Goal: Task Accomplishment & Management: Use online tool/utility

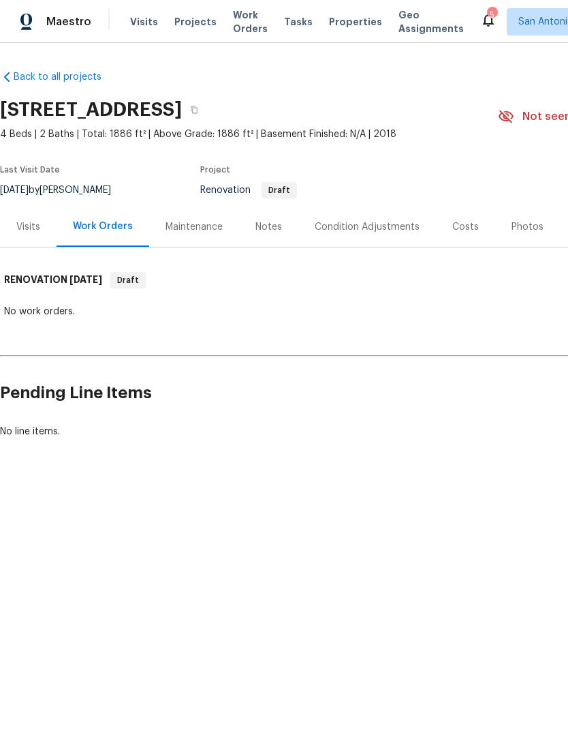
click at [361, 228] on div "Condition Adjustments" at bounding box center [367, 227] width 105 height 14
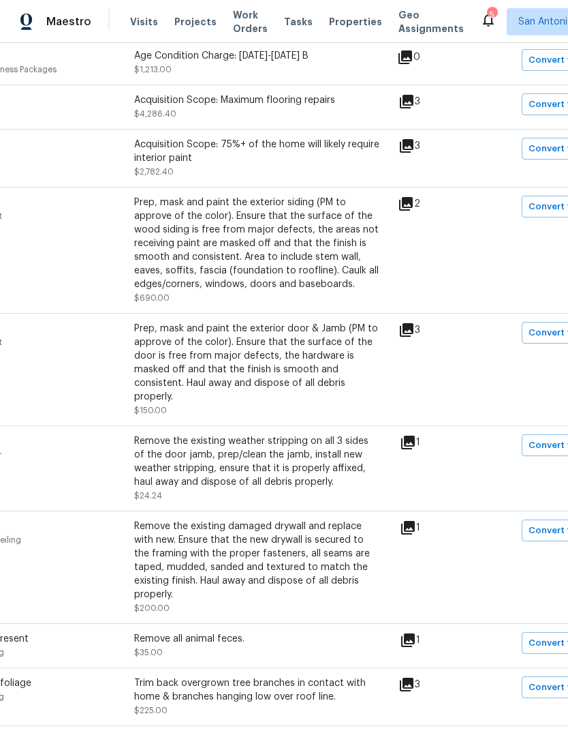
scroll to position [305, 164]
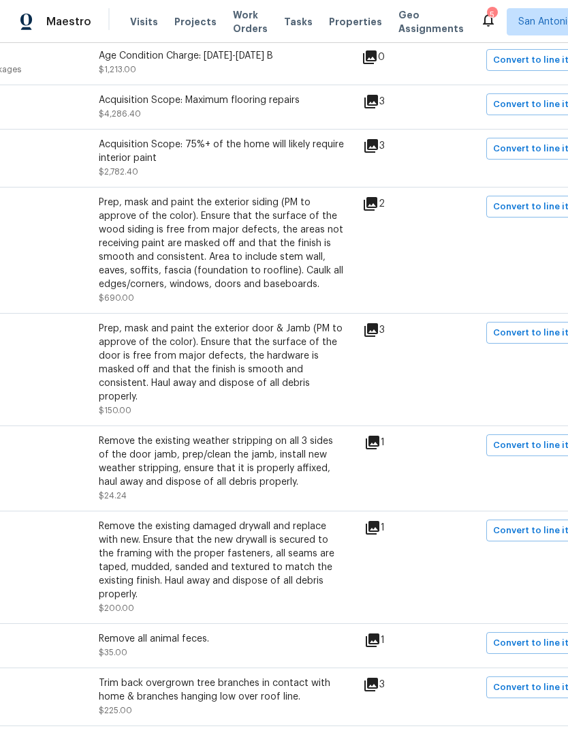
click at [376, 211] on icon at bounding box center [371, 204] width 16 height 16
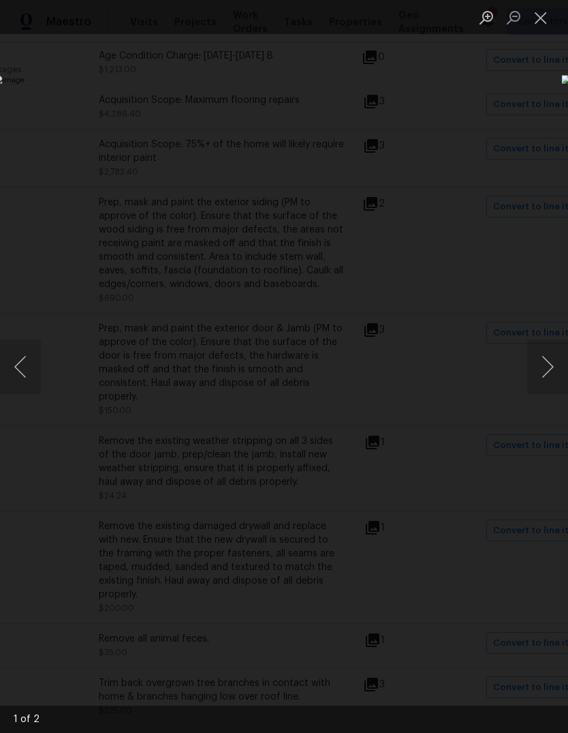
click at [547, 358] on button "Next image" at bounding box center [547, 366] width 41 height 55
click at [553, 371] on button "Next image" at bounding box center [547, 366] width 41 height 55
click at [550, 18] on button "Close lightbox" at bounding box center [540, 17] width 27 height 24
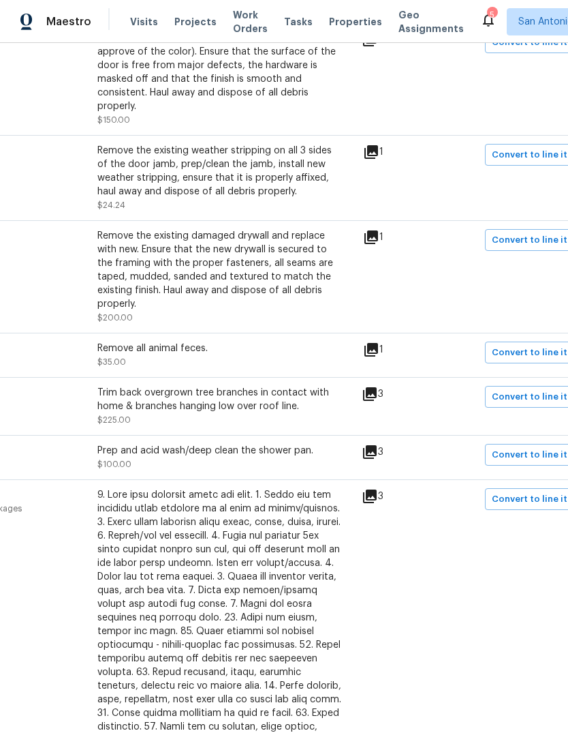
scroll to position [596, 165]
click at [111, 274] on div "Remove the existing damaged drywall and replace with new. Ensure that the new d…" at bounding box center [219, 269] width 245 height 82
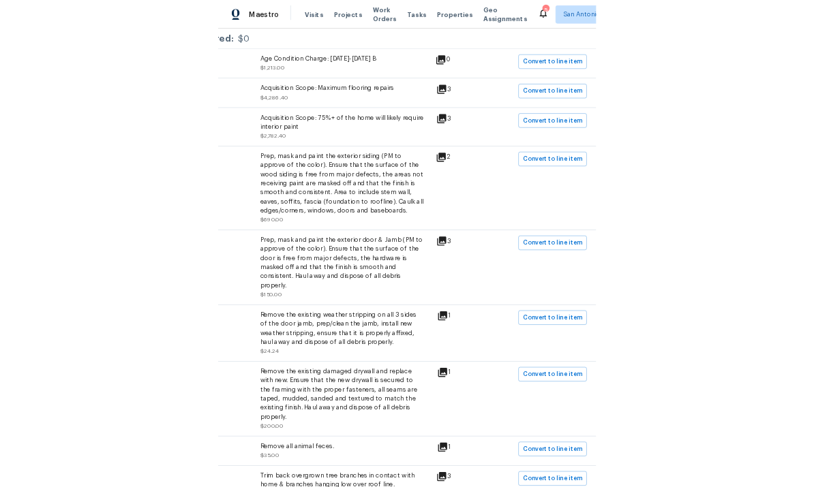
scroll to position [273, 199]
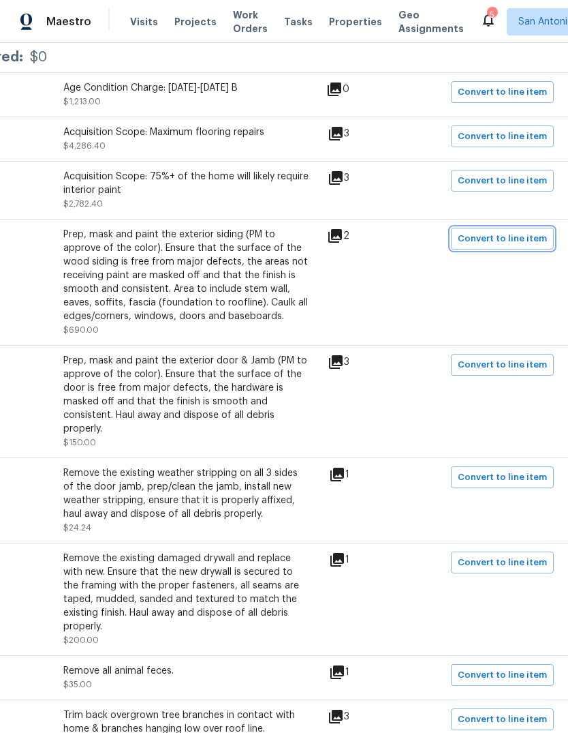
click at [510, 241] on span "Convert to line item" at bounding box center [502, 239] width 89 height 16
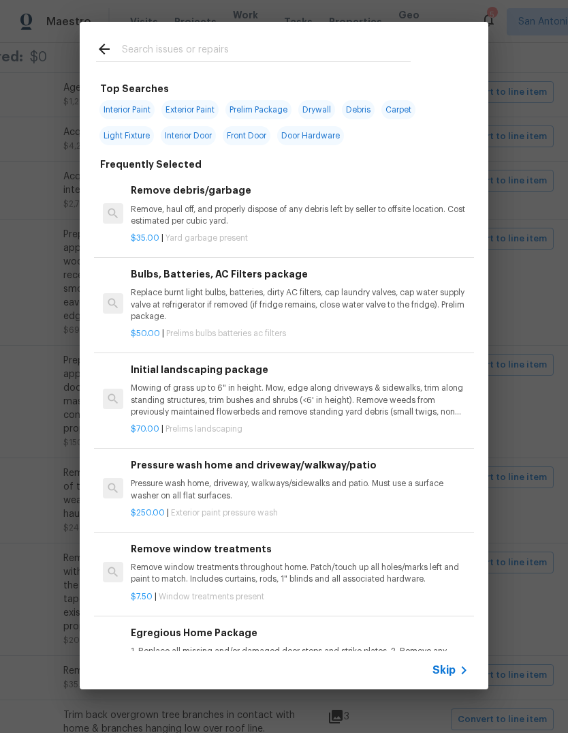
click at [135, 50] on input "text" at bounding box center [266, 51] width 289 height 20
type input "Exterior paint"
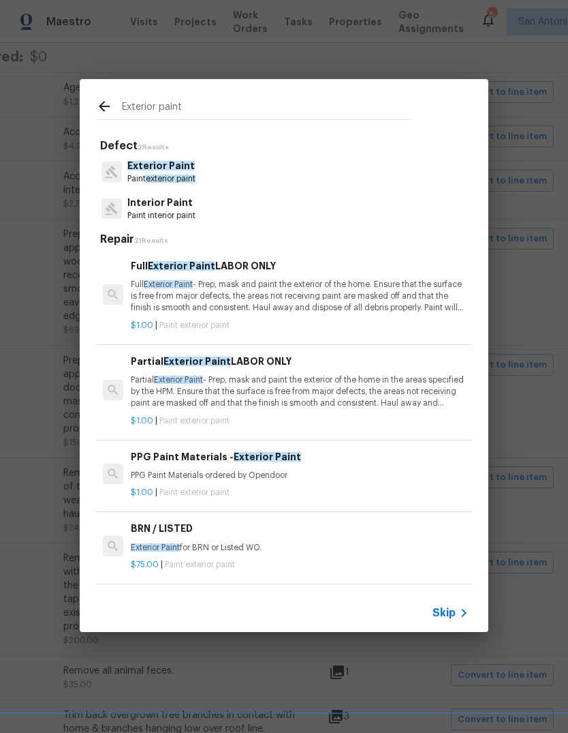
click at [333, 388] on p "Partial Exterior Paint - Prep, mask and paint the exterior of the home in the a…" at bounding box center [300, 391] width 338 height 35
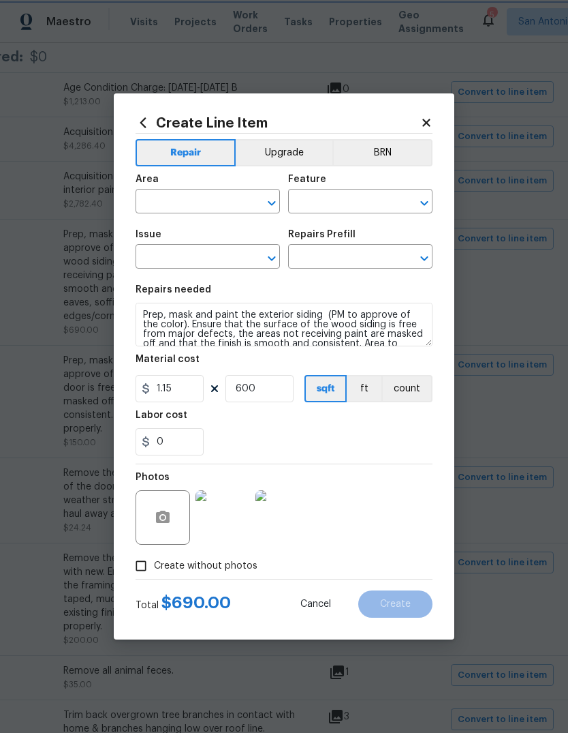
type input "Exterior Overall"
type input "Overall Paint"
type input "Exterior Paint"
type textarea "Partial Exterior Paint - Prep, mask and paint the exterior of the home in the a…"
type input "Partial Exterior Paint LABOR ONLY $1.00"
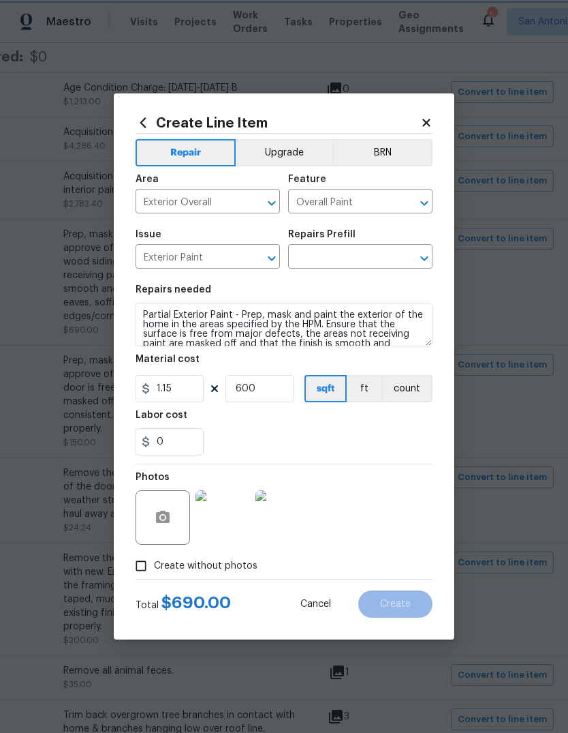
type input "1"
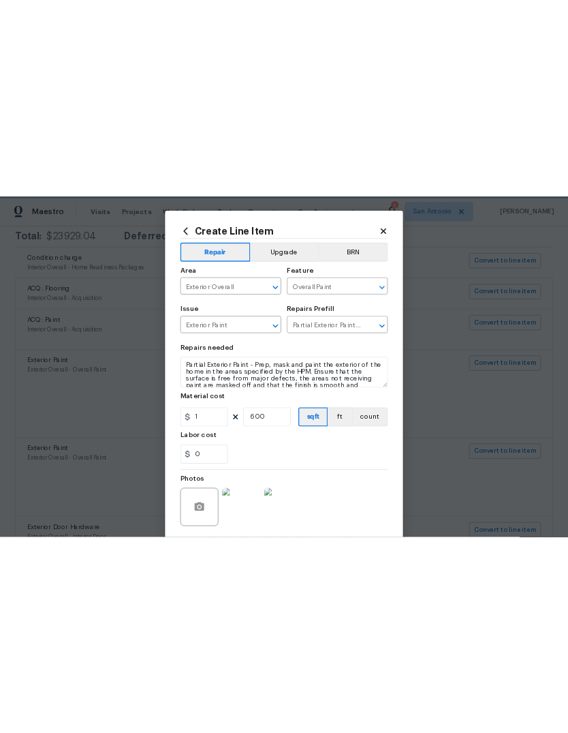
scroll to position [273, 0]
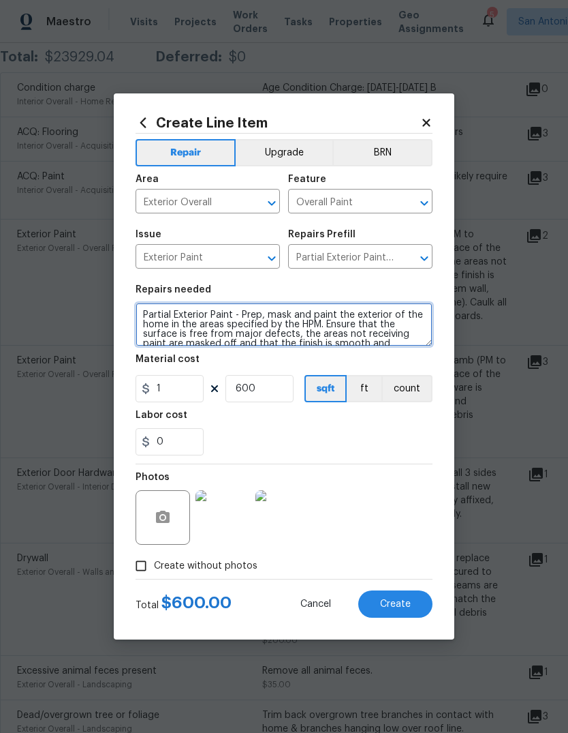
click at [147, 320] on textarea "Partial Exterior Paint - Prep, mask and paint the exterior of the home in the a…" at bounding box center [284, 325] width 297 height 44
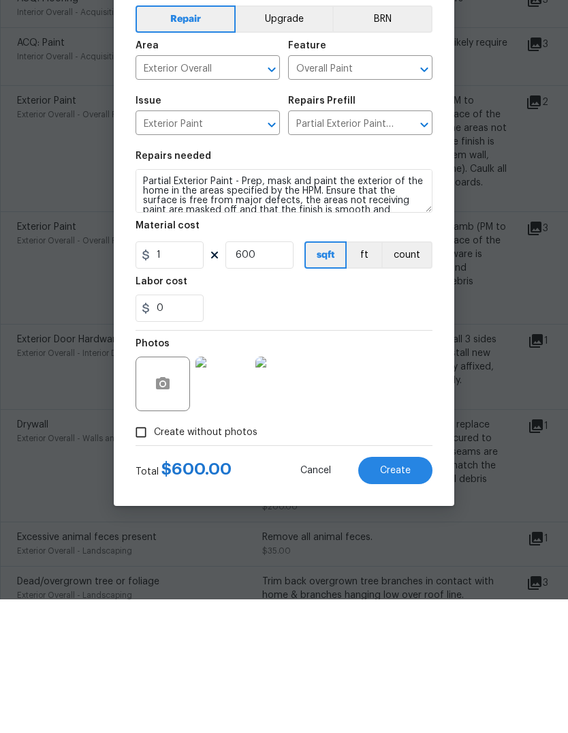
click at [220, 490] on img at bounding box center [223, 517] width 55 height 55
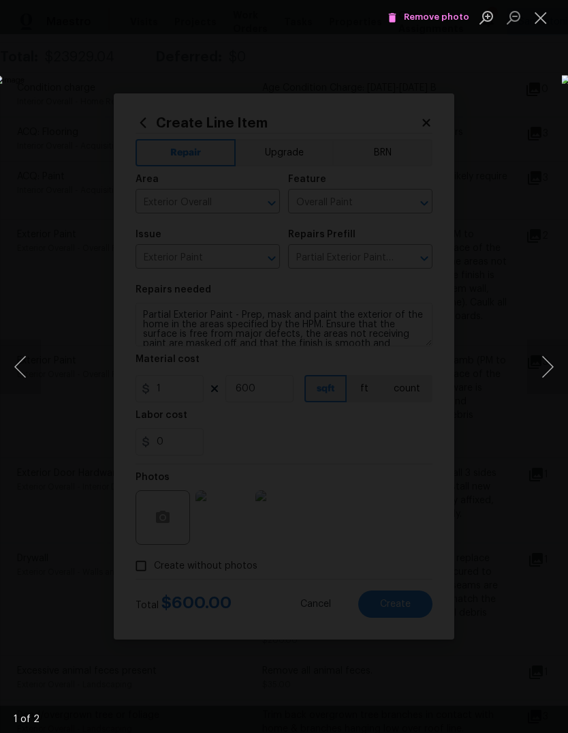
click at [548, 24] on button "Close lightbox" at bounding box center [540, 17] width 27 height 24
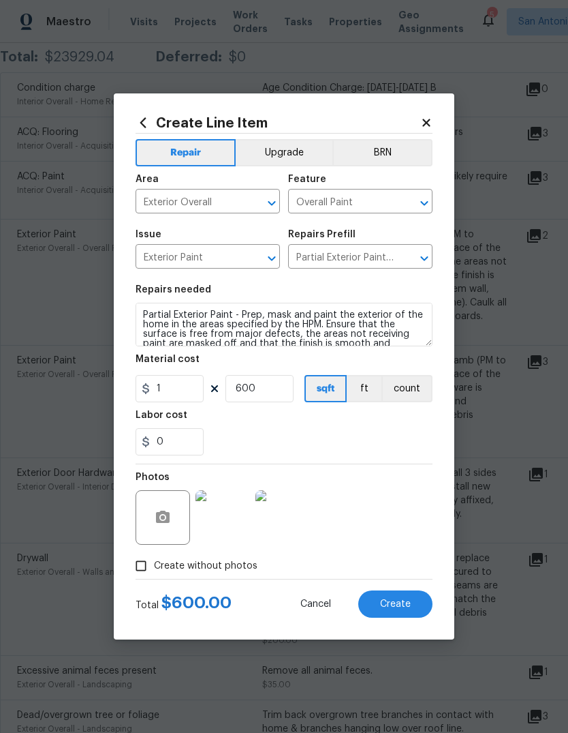
click at [143, 319] on textarea "Partial Exterior Paint - Prep, mask and paint the exterior of the home in the a…" at bounding box center [284, 325] width 297 height 44
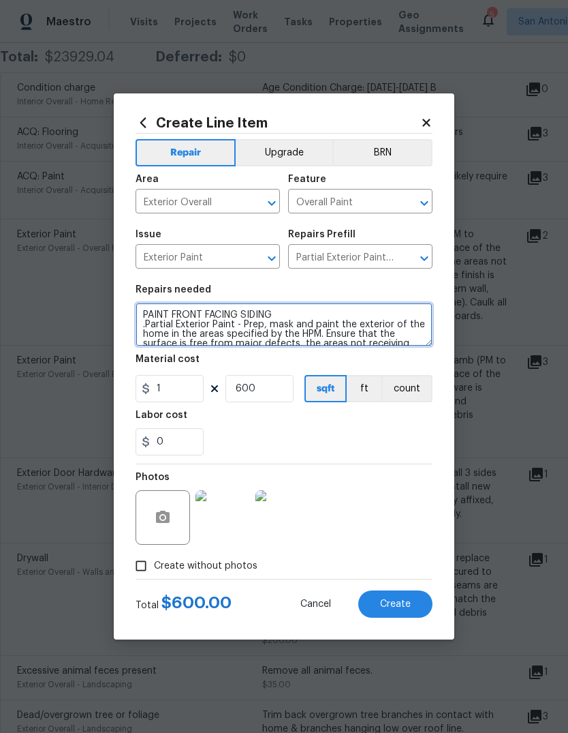
type textarea "PAINT FRONT FACING SIDING .Partial Exterior Paint - Prep, mask and paint the ex…"
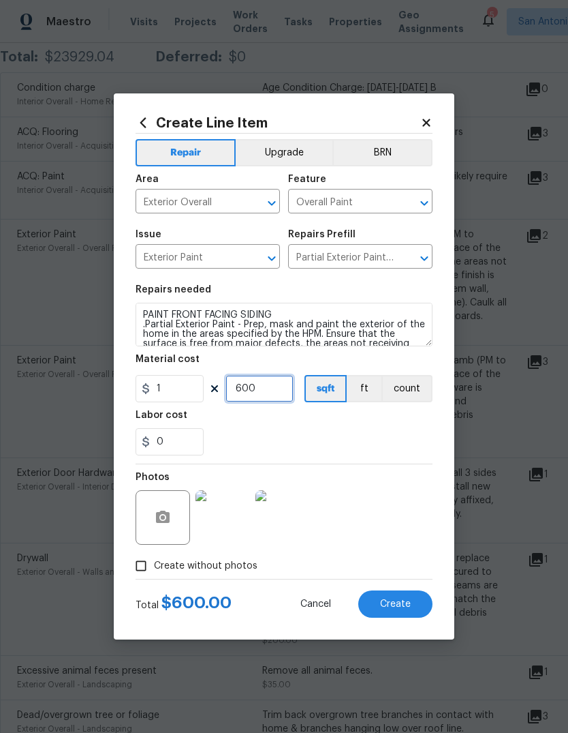
click at [249, 393] on input "600" at bounding box center [260, 388] width 68 height 27
type input "300"
click at [294, 326] on textarea "PAINT FRONT FACING SIDING .Partial Exterior Paint - Prep, mask and paint the ex…" at bounding box center [284, 325] width 297 height 44
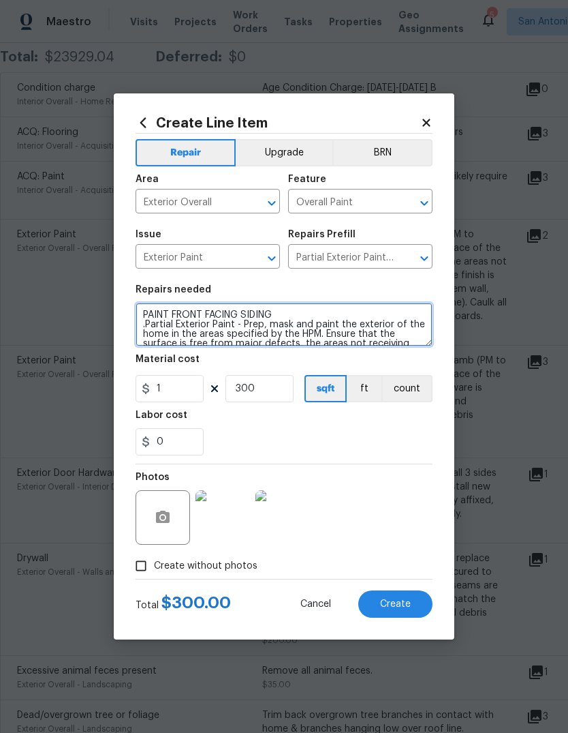
click at [321, 317] on textarea "PAINT FRONT FACING SIDING .Partial Exterior Paint - Prep, mask and paint the ex…" at bounding box center [284, 325] width 297 height 44
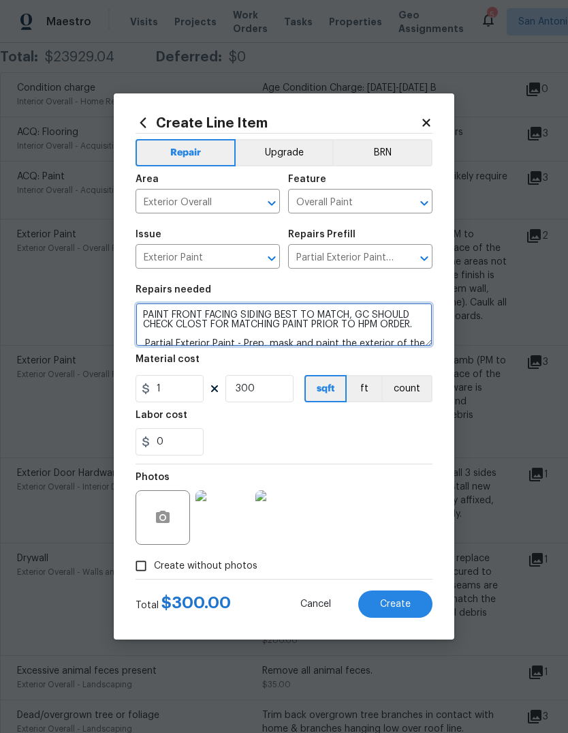
type textarea "PAINT FRONT FACING SIDING BEST TO MATCH, GC SHOULD CHECK CLOST FOR MATCHING PAI…"
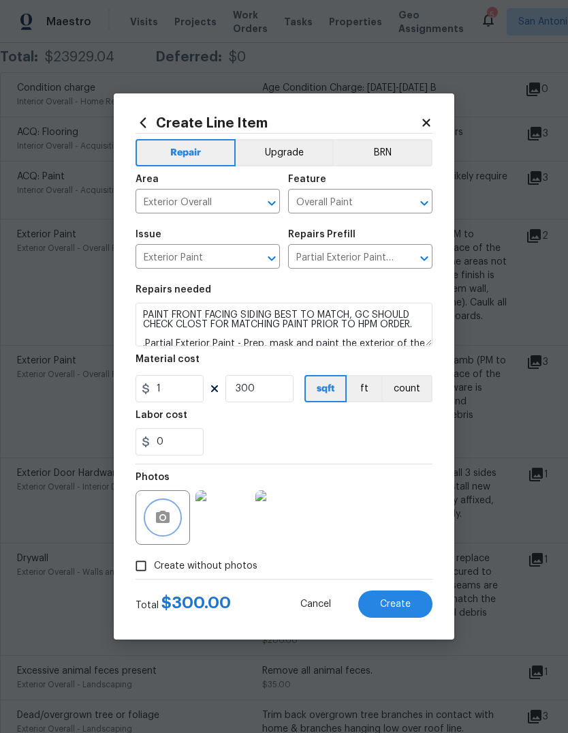
click at [168, 523] on icon "button" at bounding box center [163, 516] width 14 height 12
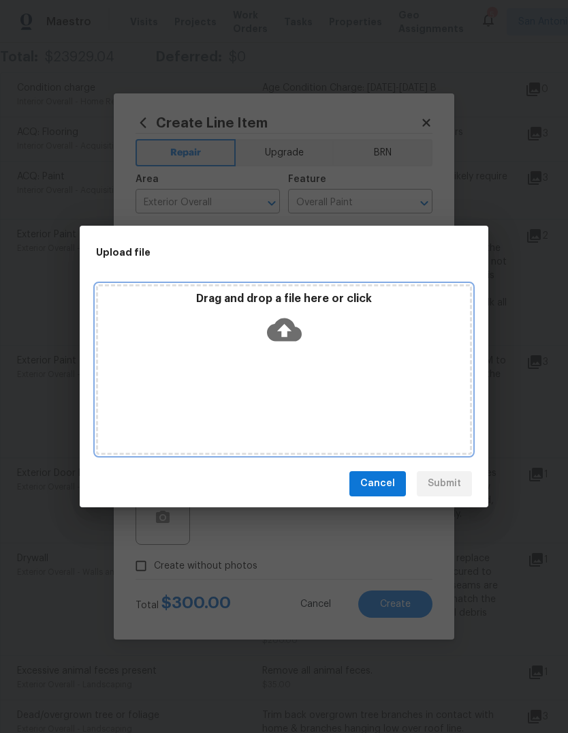
click at [283, 348] on div "Drag and drop a file here or click" at bounding box center [284, 321] width 372 height 59
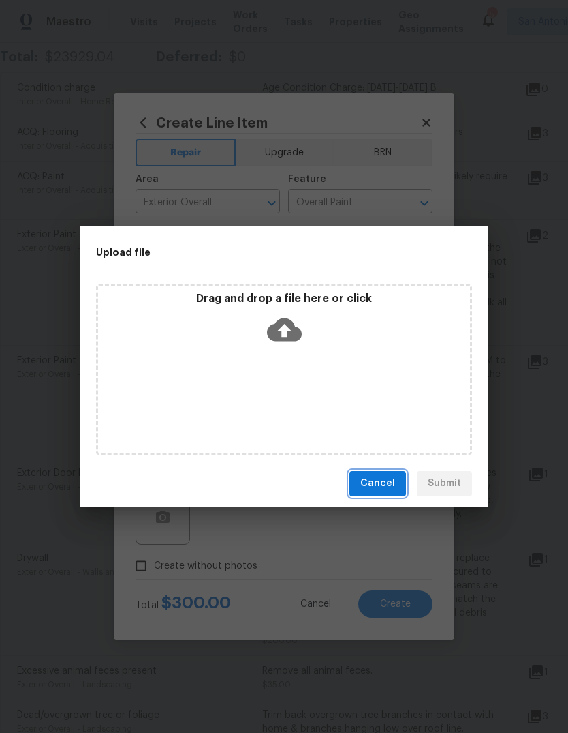
click at [381, 473] on button "Cancel" at bounding box center [378, 483] width 57 height 25
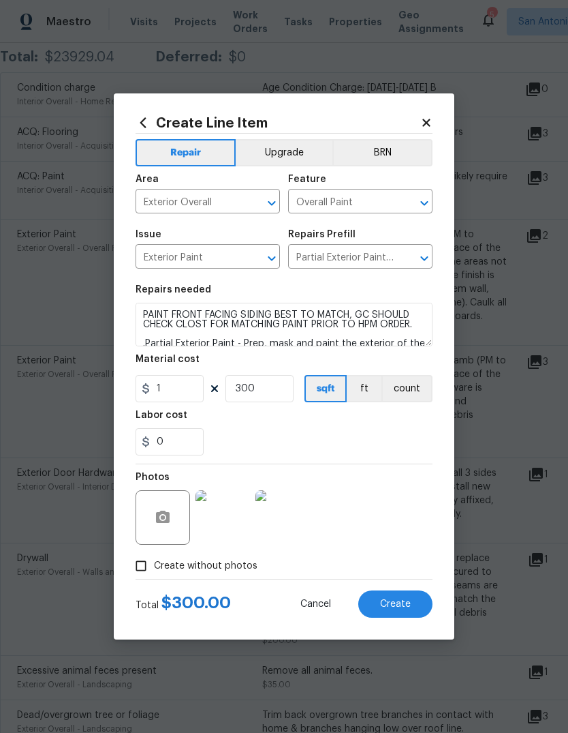
click at [408, 606] on span "Create" at bounding box center [395, 604] width 31 height 10
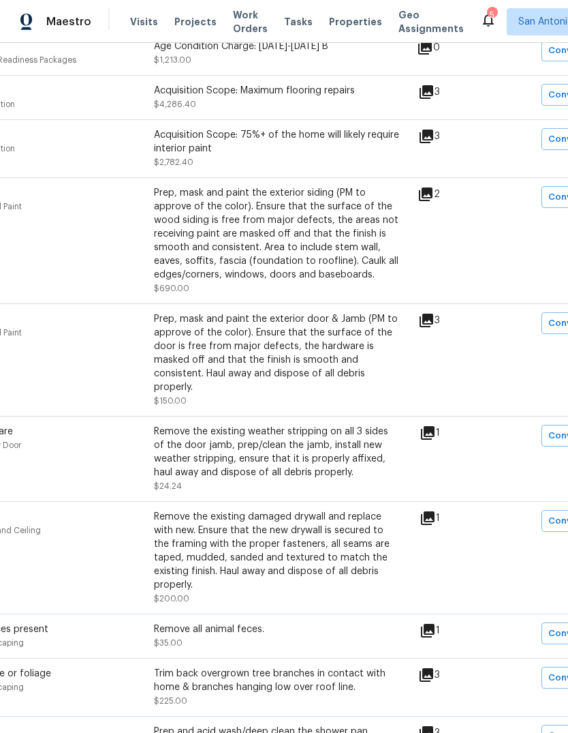
scroll to position [288, 148]
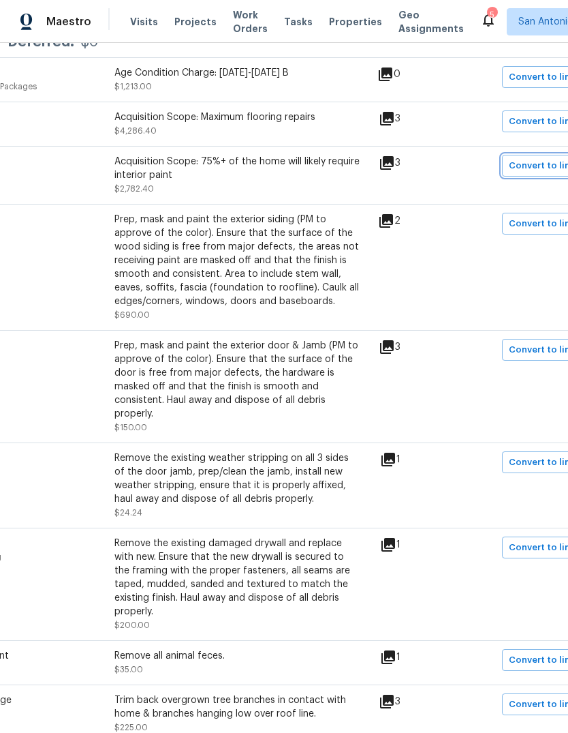
click at [534, 158] on span "Convert to line item" at bounding box center [553, 166] width 89 height 16
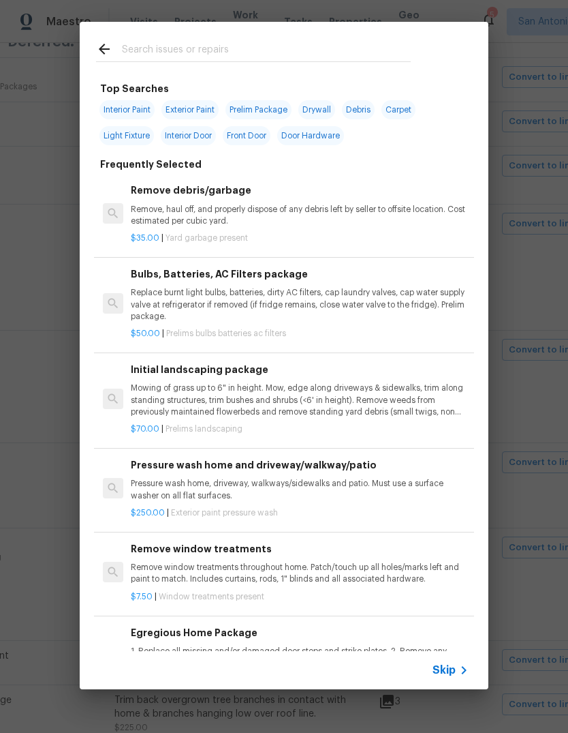
click at [213, 48] on input "text" at bounding box center [266, 51] width 289 height 20
type input "Interior paint"
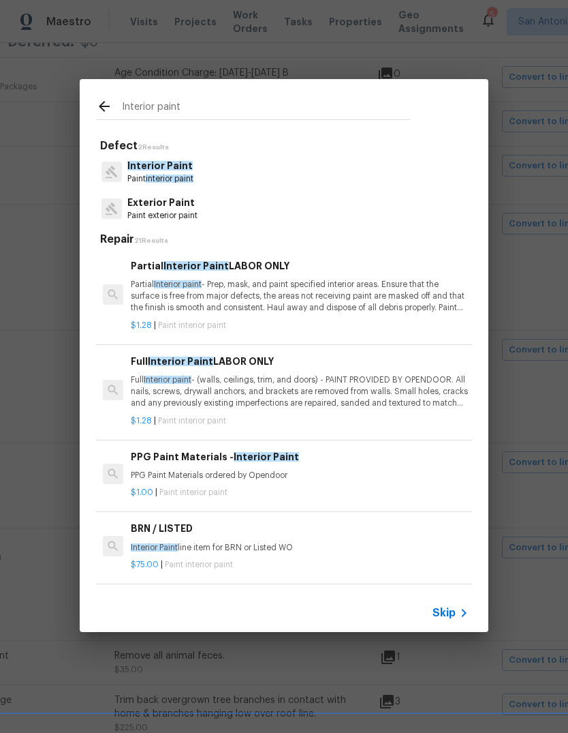
click at [267, 391] on p "Full Interior paint - (walls, ceilings, trim, and doors) - PAINT PROVIDED BY OP…" at bounding box center [300, 391] width 338 height 35
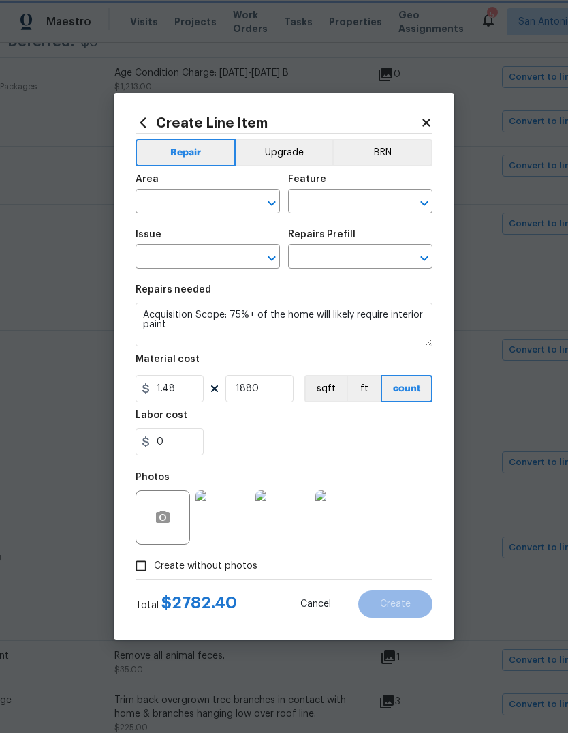
type input "Interior Overall"
type input "Overall Paint"
type input "Interior Paint"
type input "Full Interior Paint LABOR ONLY $1.28"
type textarea "Full Interior paint - (walls, ceilings, trim, and doors) - PAINT PROVIDED BY OP…"
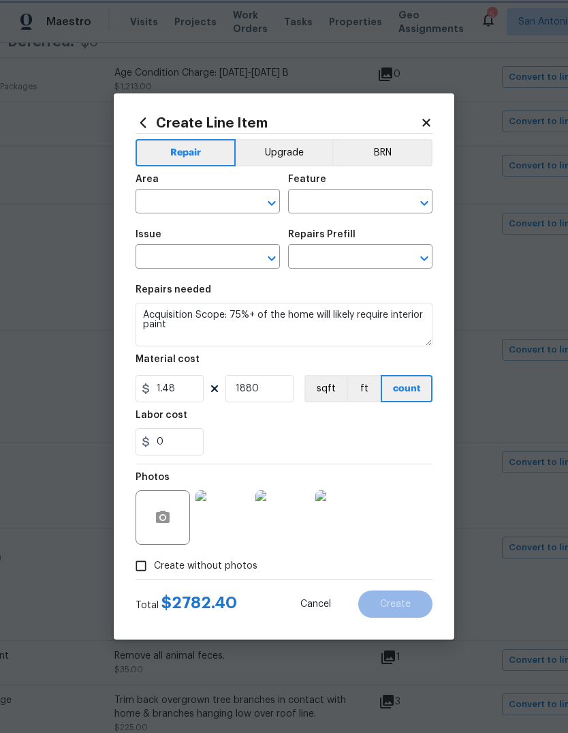
type input "1.28"
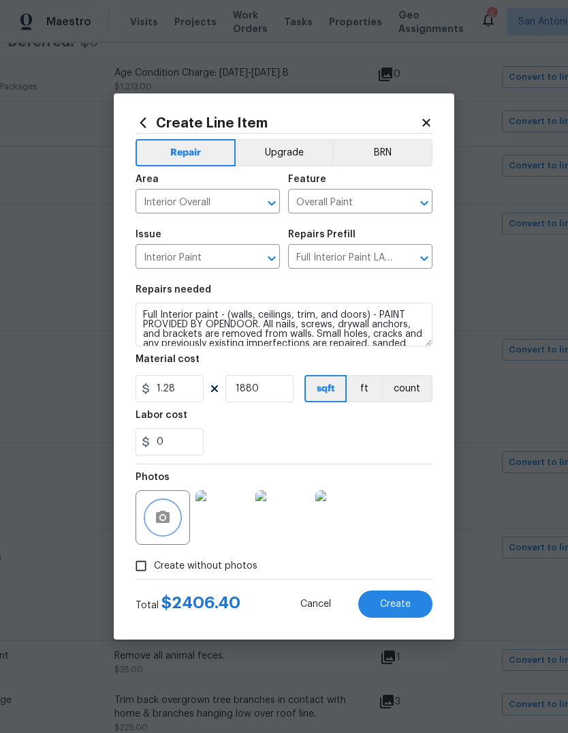
click at [174, 521] on button "button" at bounding box center [163, 517] width 33 height 33
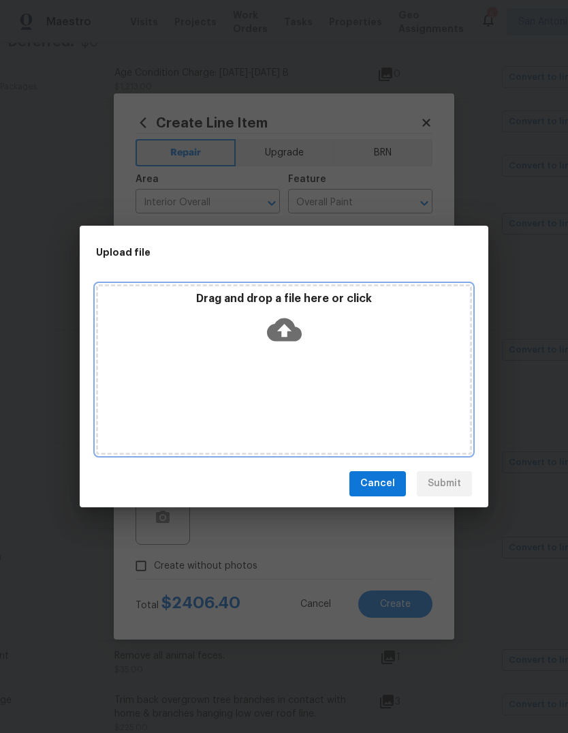
click at [284, 361] on div "Drag and drop a file here or click" at bounding box center [284, 369] width 376 height 170
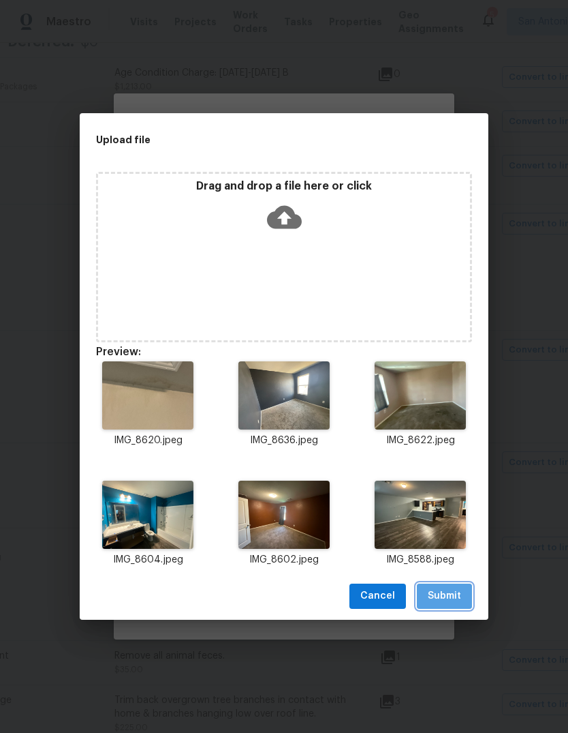
click at [459, 594] on span "Submit" at bounding box center [444, 595] width 33 height 17
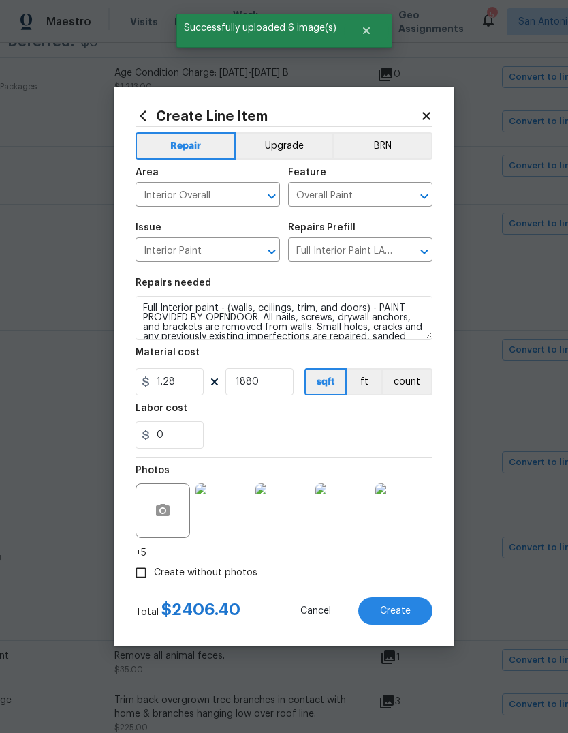
click at [405, 622] on button "Create" at bounding box center [395, 610] width 74 height 27
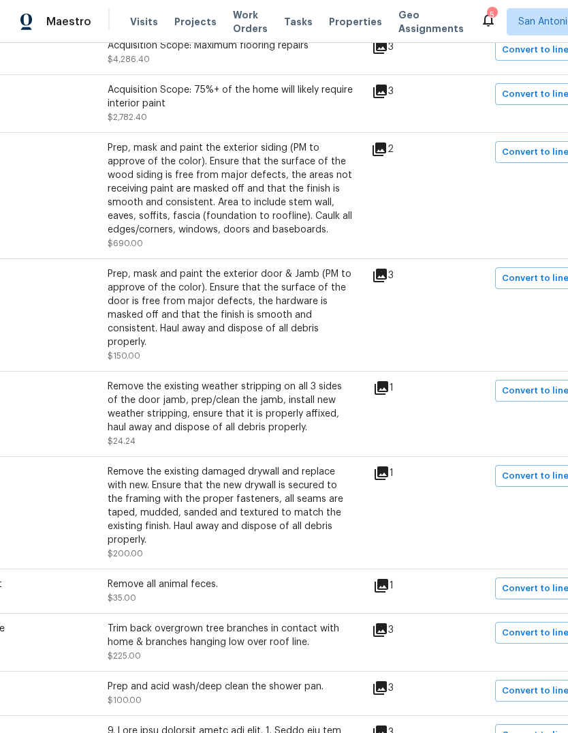
scroll to position [362, 158]
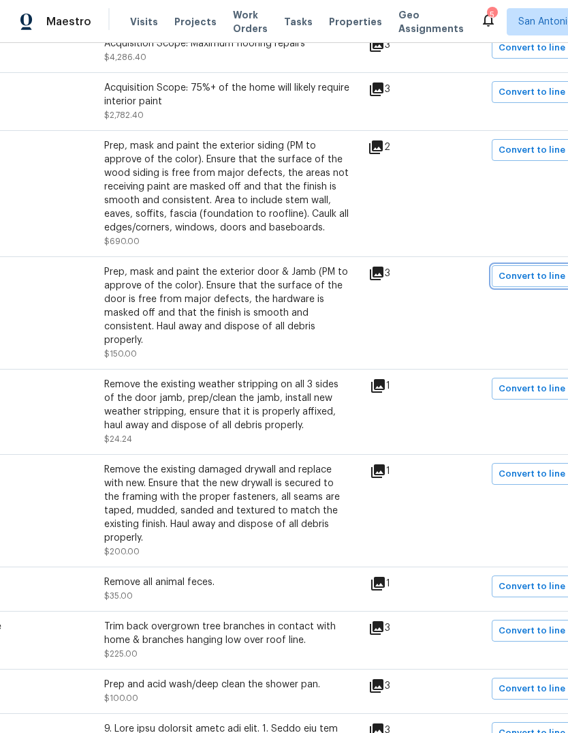
click at [534, 269] on span "Convert to line item" at bounding box center [543, 277] width 89 height 16
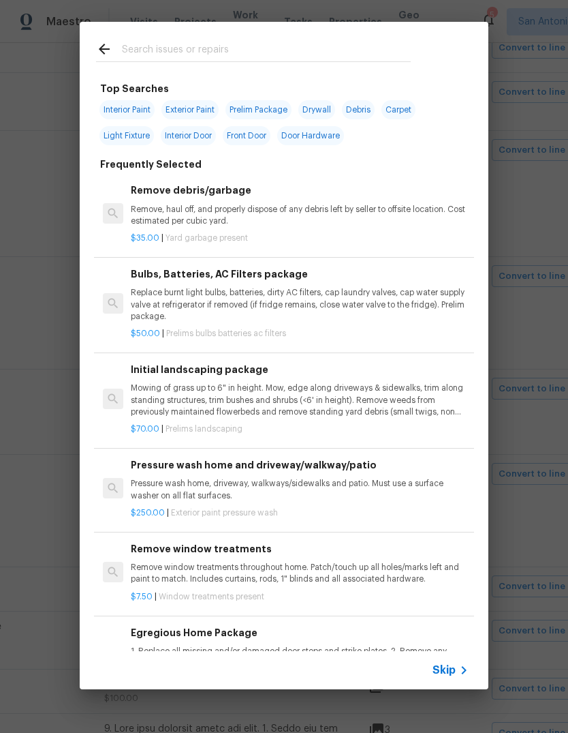
click at [204, 50] on input "text" at bounding box center [266, 51] width 289 height 20
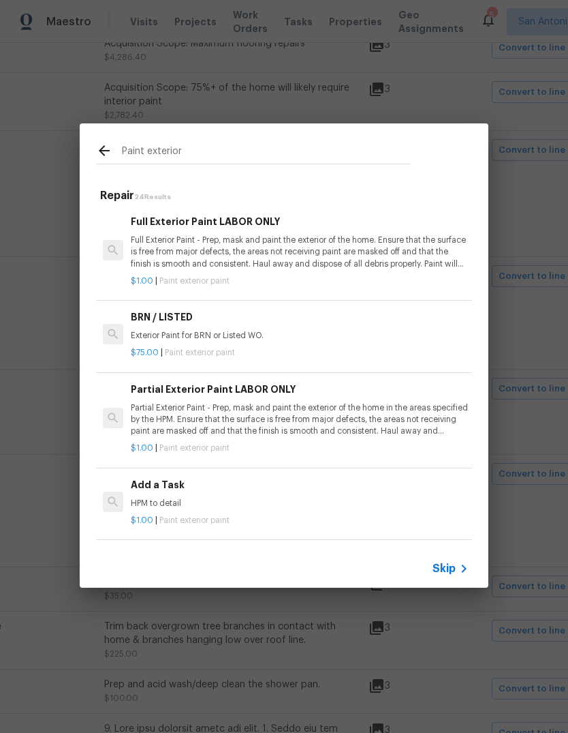
type input "Paint exterior"
click at [549, 425] on div "Paint exterior Repair 24 Results Full Exterior Paint LABOR ONLY Full Exterior P…" at bounding box center [284, 355] width 568 height 711
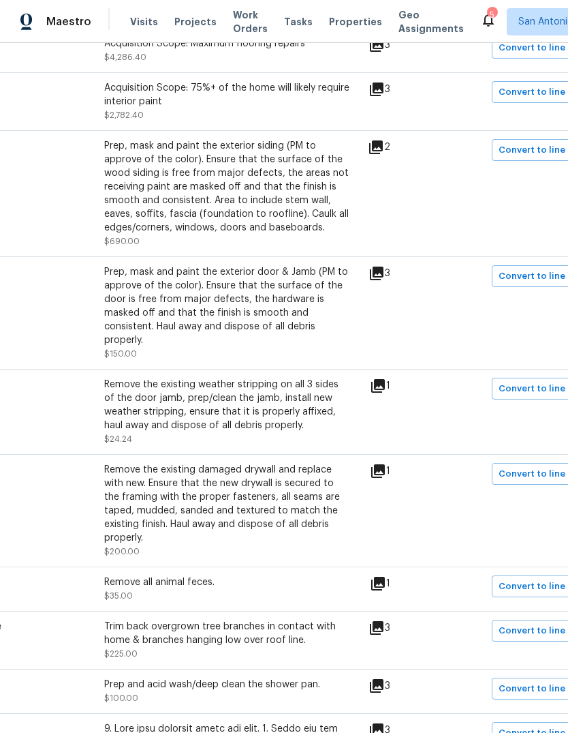
click at [384, 265] on icon at bounding box center [377, 273] width 16 height 16
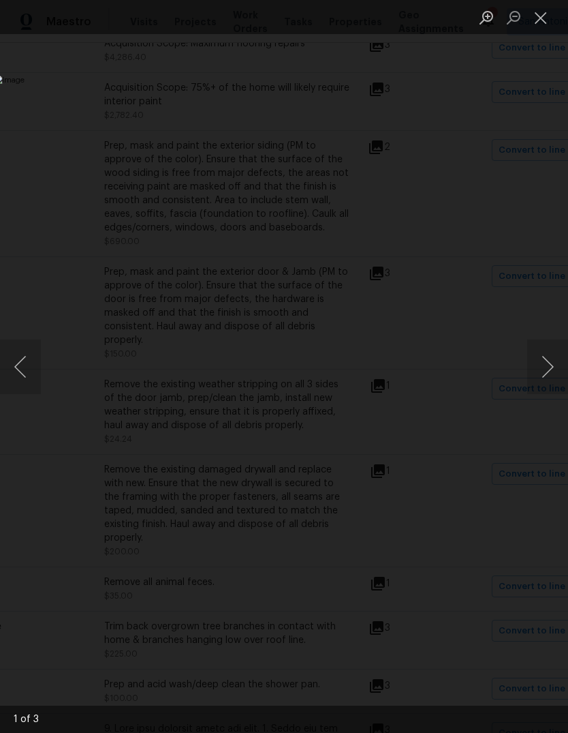
click at [550, 371] on button "Next image" at bounding box center [547, 366] width 41 height 55
click at [546, 371] on button "Next image" at bounding box center [547, 366] width 41 height 55
click at [552, 374] on button "Next image" at bounding box center [547, 366] width 41 height 55
click at [543, 18] on button "Close lightbox" at bounding box center [540, 17] width 27 height 24
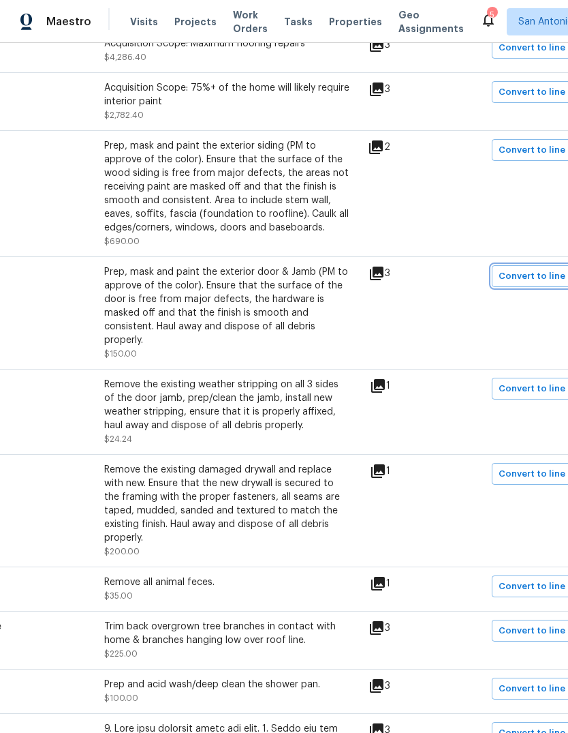
click at [532, 269] on span "Convert to line item" at bounding box center [543, 277] width 89 height 16
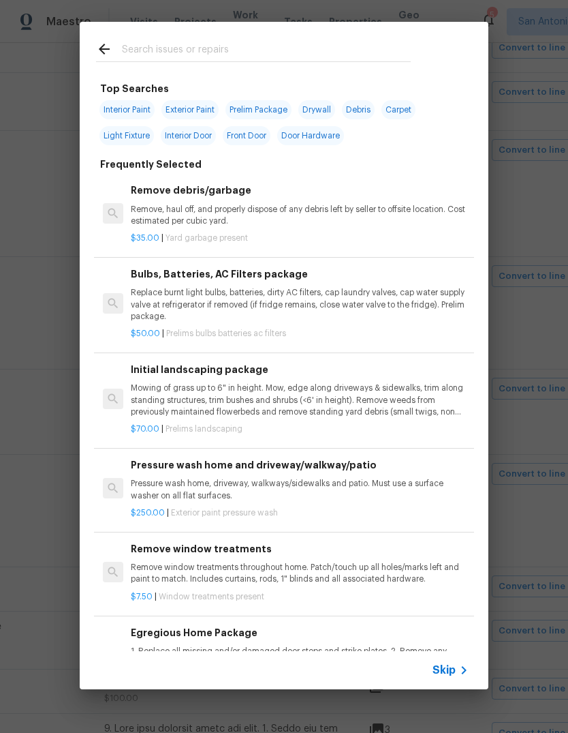
click at [238, 57] on input "text" at bounding box center [266, 51] width 289 height 20
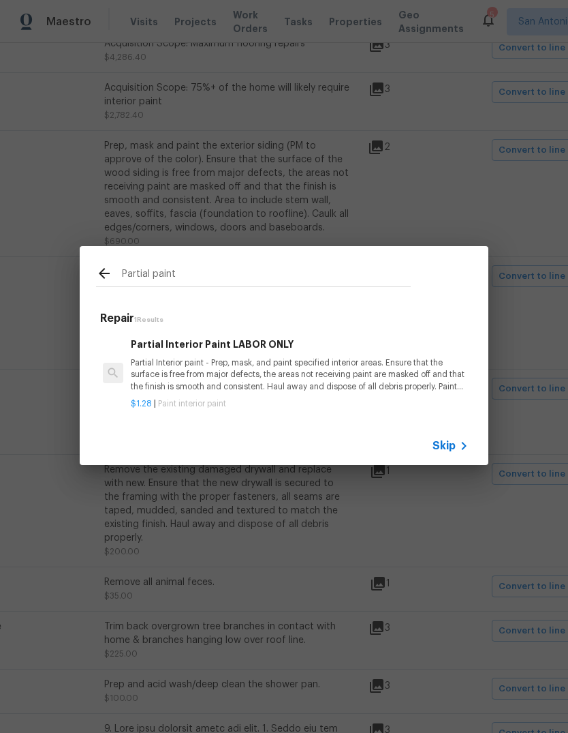
click at [208, 281] on input "Partial paint" at bounding box center [266, 275] width 289 height 20
click at [135, 279] on input "Partial paint" at bounding box center [266, 275] width 289 height 20
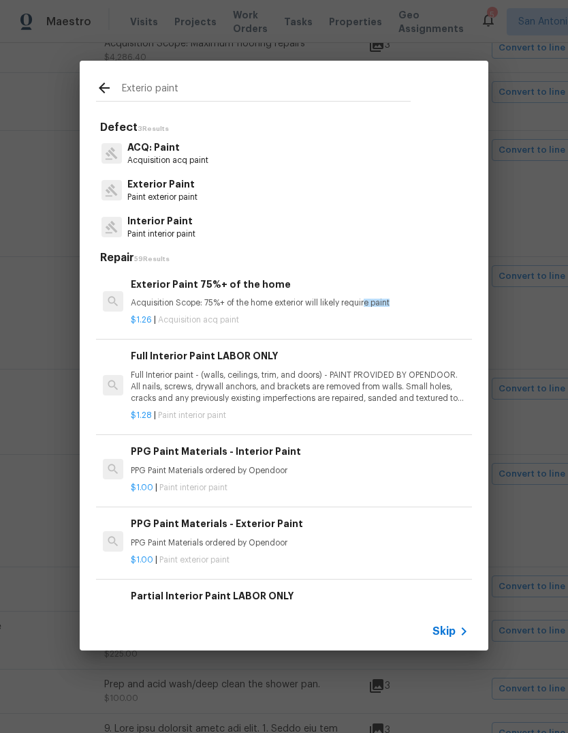
type input "Exterior paint"
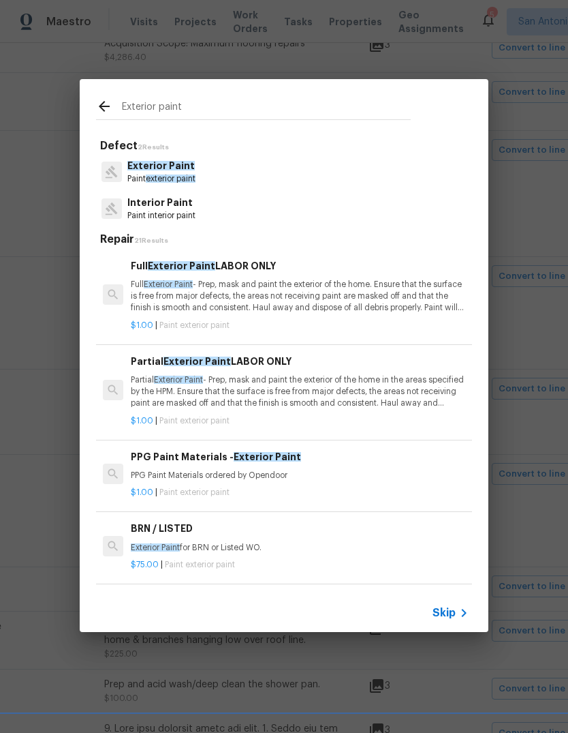
click at [303, 391] on p "Partial Exterior Paint - Prep, mask and paint the exterior of the home in the a…" at bounding box center [300, 391] width 338 height 35
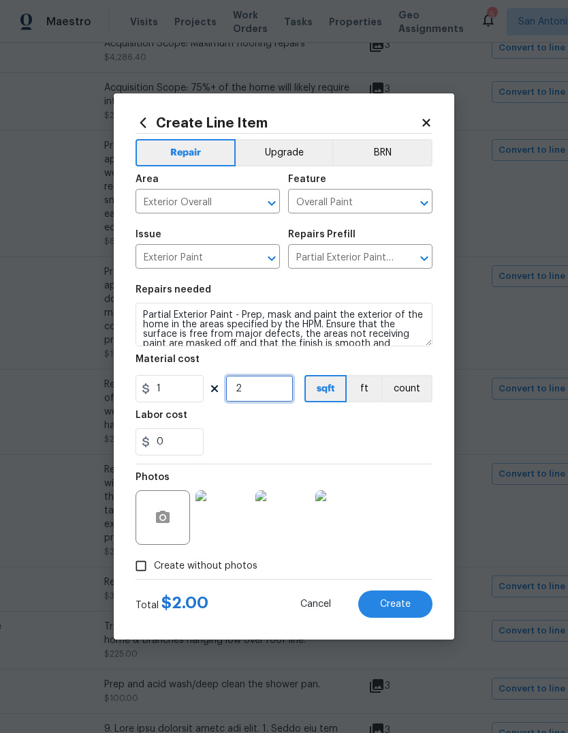
click at [293, 396] on input "2" at bounding box center [260, 388] width 68 height 27
click at [251, 391] on input "2" at bounding box center [260, 388] width 68 height 27
type input "100"
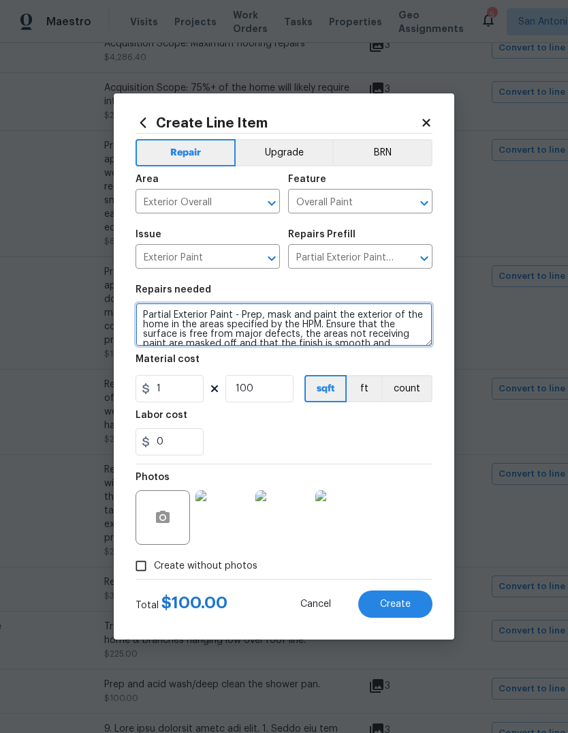
click at [140, 316] on textarea "Partial Exterior Paint - Prep, mask and paint the exterior of the home in the a…" at bounding box center [284, 325] width 297 height 44
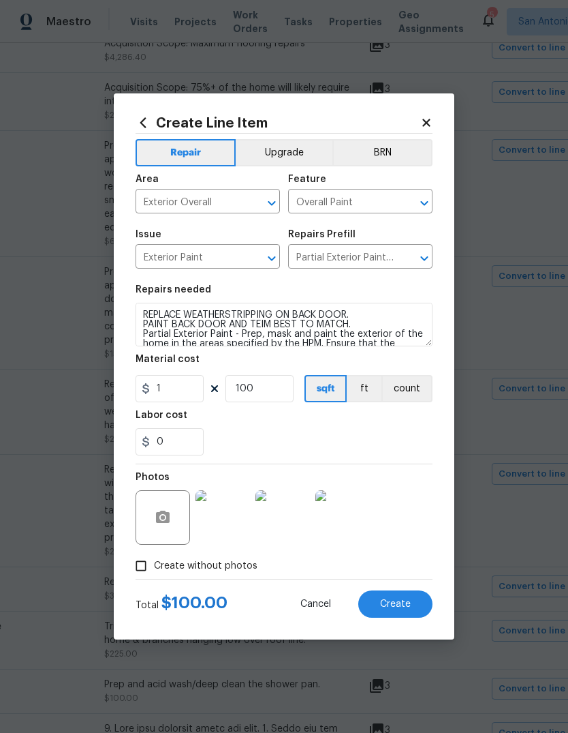
click at [283, 525] on img at bounding box center [283, 517] width 55 height 55
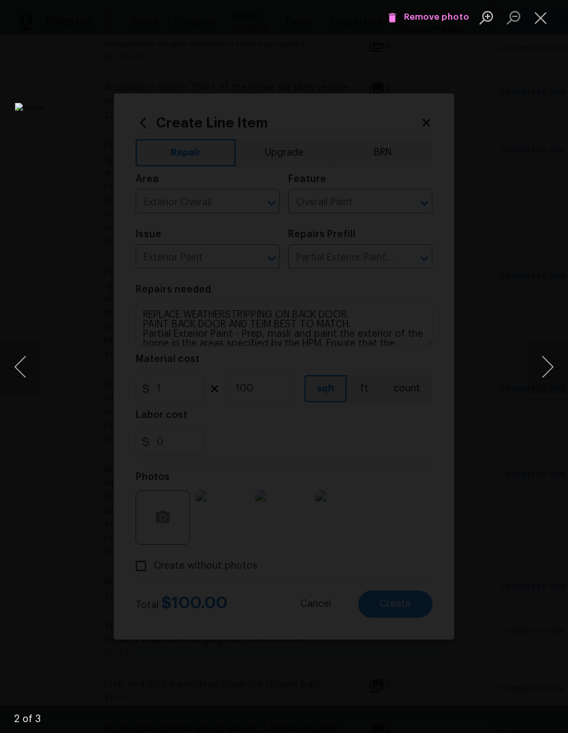
click at [547, 22] on button "Close lightbox" at bounding box center [540, 17] width 27 height 24
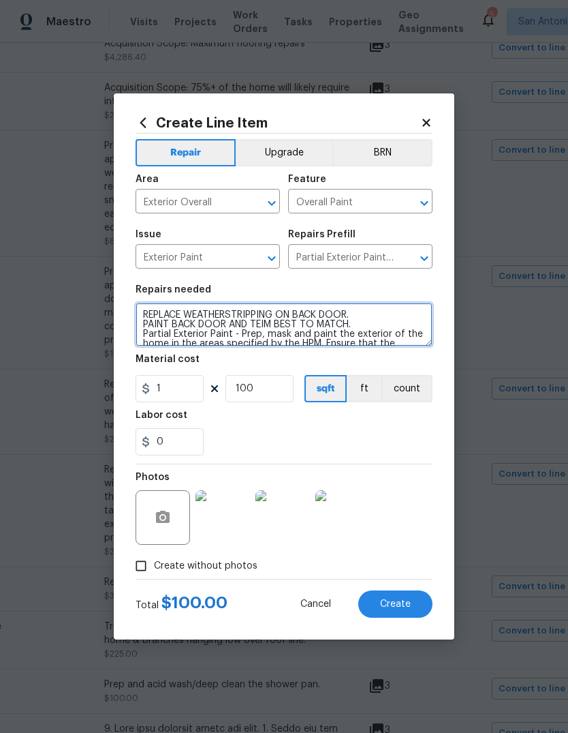
click at [144, 313] on textarea "REPLACE WEATHERSTRIPPING ON BACK DOOR. PAINT BACK DOOR AND TEIM BEST TO MATCH. …" at bounding box center [284, 325] width 297 height 44
click at [185, 326] on textarea "1 REPLACE WEATHERSTRIPPING ON BACK DOOR. PAINT BACK DOOR AND TEIM BEST TO MATCH…" at bounding box center [284, 325] width 297 height 44
click at [140, 325] on textarea "1 REPLACE WEATHERSTRIPPING ON BACK DOOR. PAINT BACK DOOR AND TEIM BEST TO MATCH…" at bounding box center [284, 325] width 297 height 44
click at [393, 328] on textarea "1 REPLACE WEATHERSTRIPPING ON BACK DOOR. 2 PAINT BACK DOOR AND TEIM BEST TO MAT…" at bounding box center [284, 325] width 297 height 44
type textarea "1 REPLACE WEATHERSTRIPPING ON BACK DOOR. 2 PAINT BACK DOOR AND TEIM BEST TO MAT…"
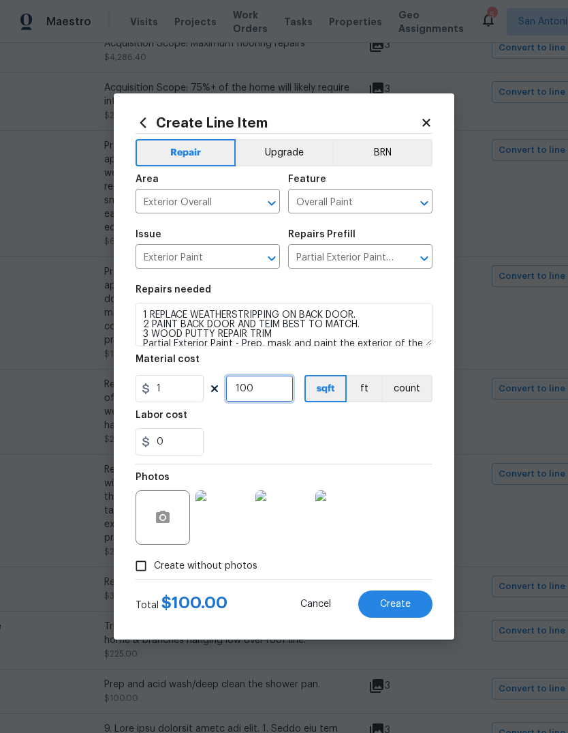
click at [258, 387] on input "100" at bounding box center [260, 388] width 68 height 27
type input "120"
click at [408, 438] on div "0" at bounding box center [284, 441] width 297 height 27
click at [413, 612] on button "Create" at bounding box center [395, 603] width 74 height 27
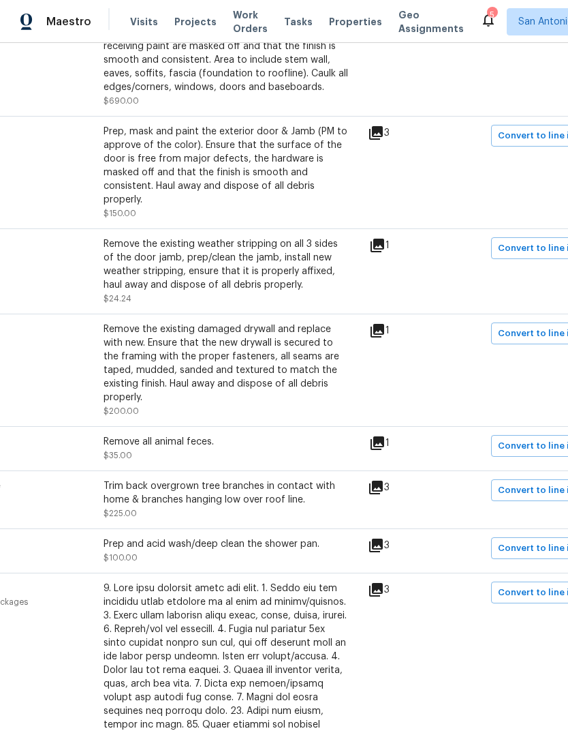
scroll to position [505, 159]
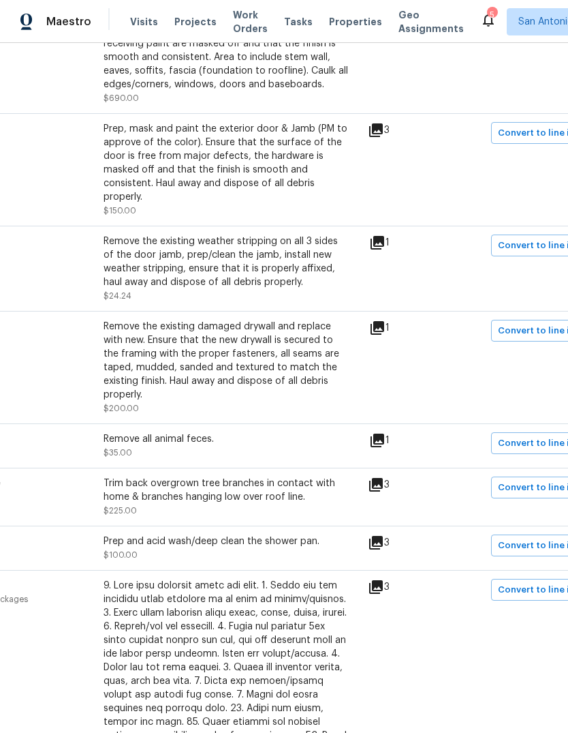
click at [380, 320] on icon at bounding box center [377, 328] width 16 height 16
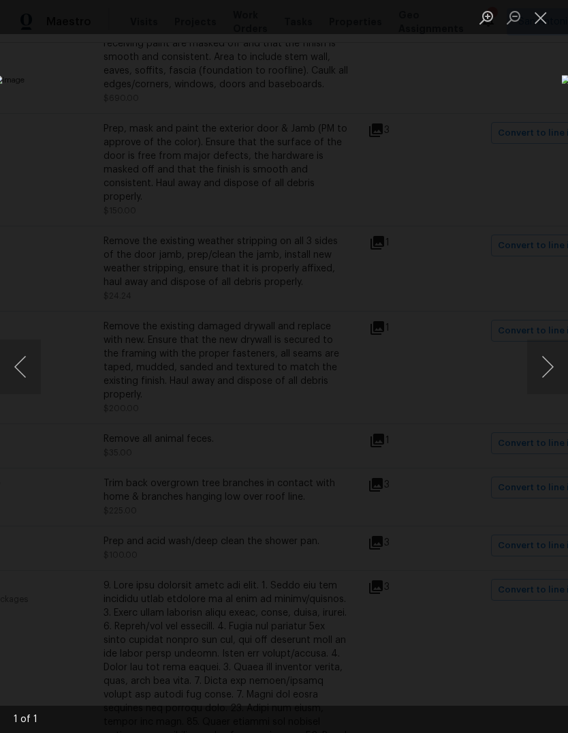
click at [542, 16] on button "Close lightbox" at bounding box center [540, 17] width 27 height 24
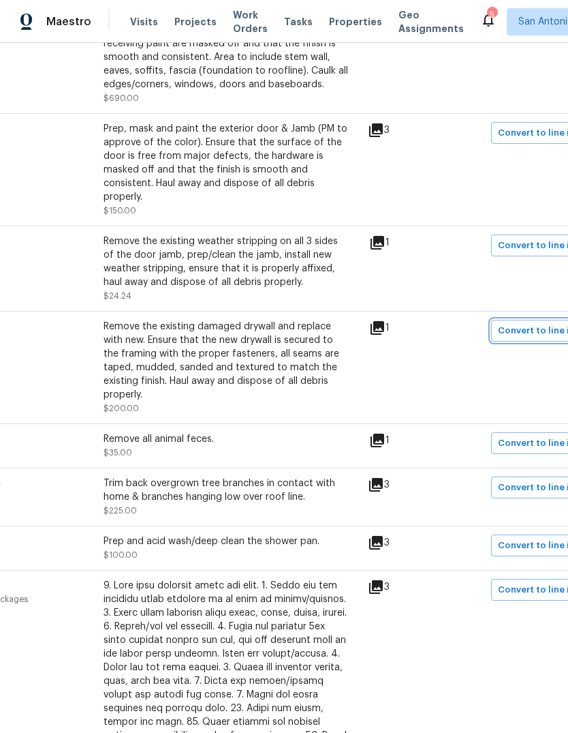
click at [542, 323] on span "Convert to line item" at bounding box center [542, 331] width 89 height 16
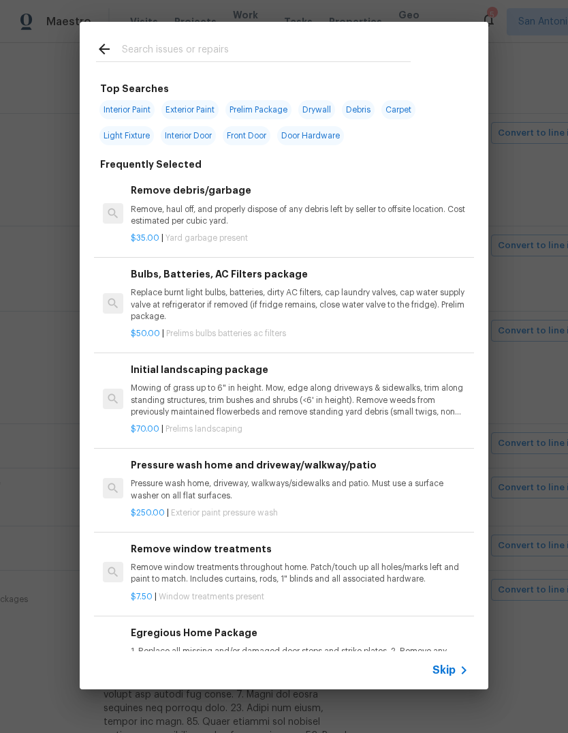
click at [186, 59] on input "text" at bounding box center [266, 51] width 289 height 20
type input "Drywall"
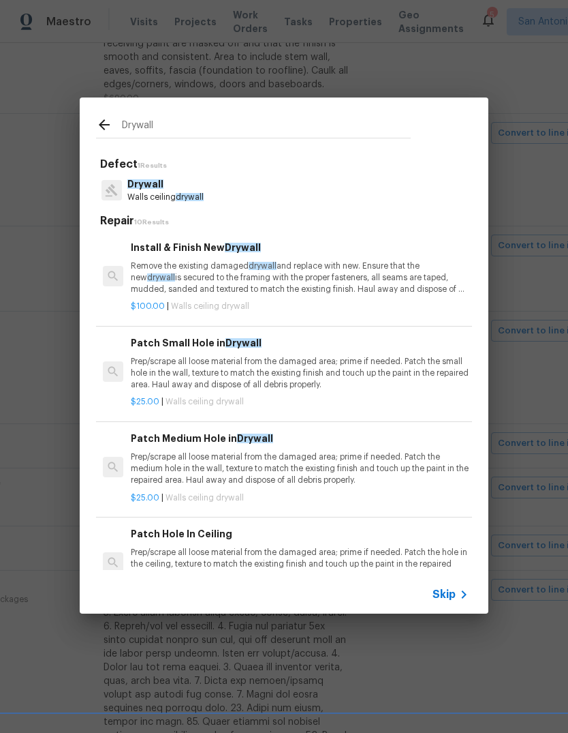
click at [305, 284] on p "Remove the existing damaged drywall and replace with new. Ensure that the new d…" at bounding box center [300, 277] width 338 height 35
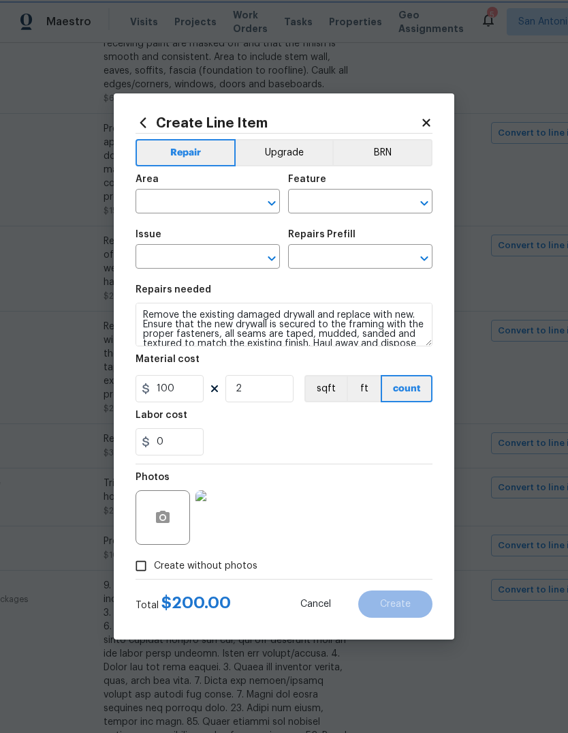
type input "Exterior Overall"
type input "Walls and Ceiling"
type input "Drywall"
type input "Install & Finish New Drywall $100.00"
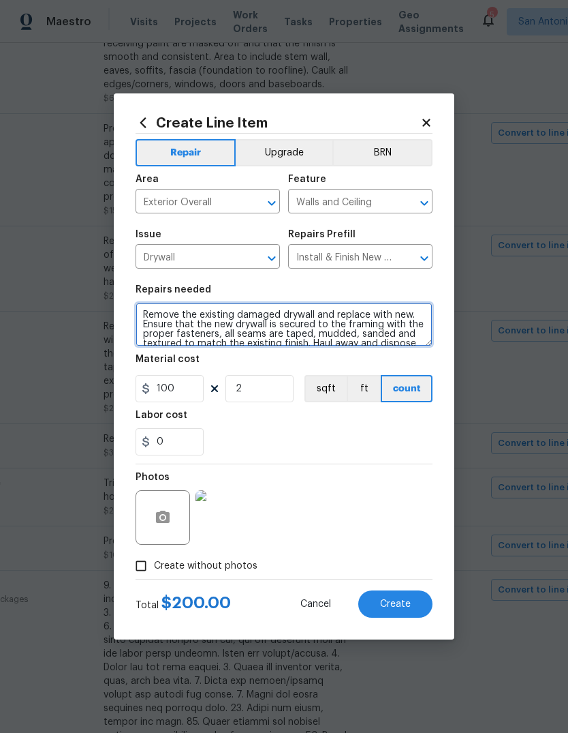
click at [149, 313] on textarea "Remove the existing damaged drywall and replace with new. Ensure that the new d…" at bounding box center [284, 325] width 297 height 44
type textarea "DRYWALL REPAIR IN UPSTAIRS, UPSTAIRS BATHROOM, AND MAIN LIVING ROOM AREAS. Remo…"
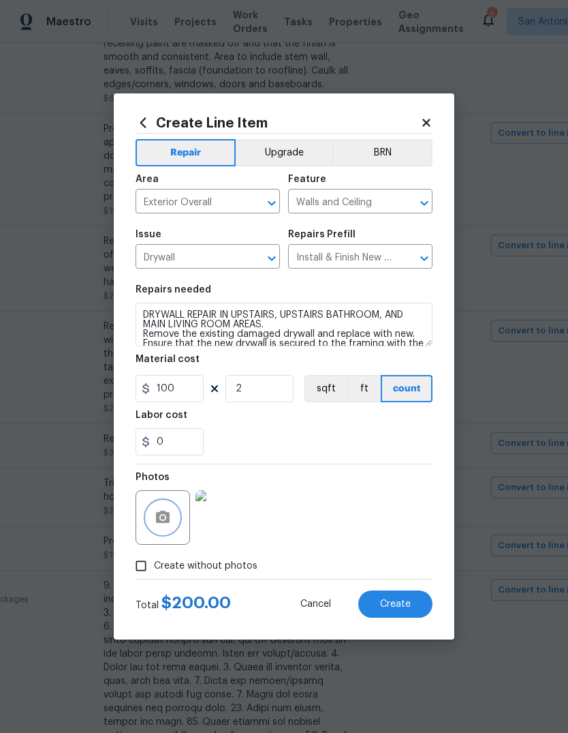
click at [177, 513] on button "button" at bounding box center [163, 517] width 33 height 33
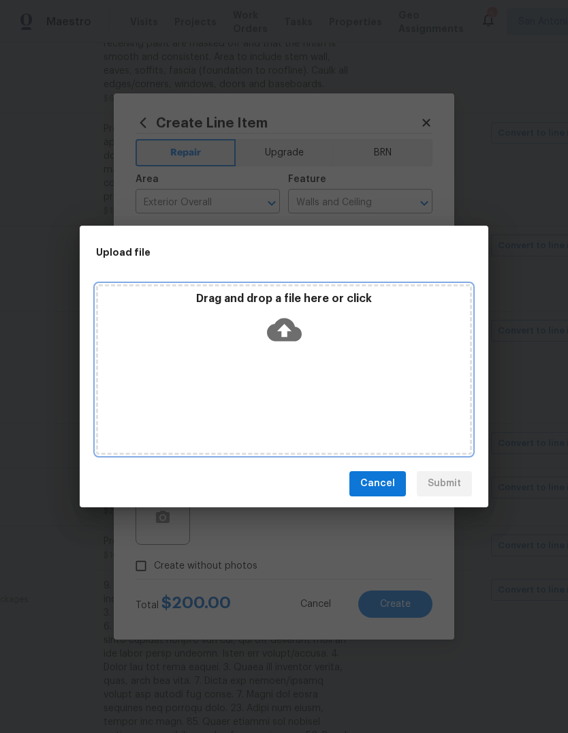
click at [294, 338] on icon at bounding box center [284, 329] width 35 height 23
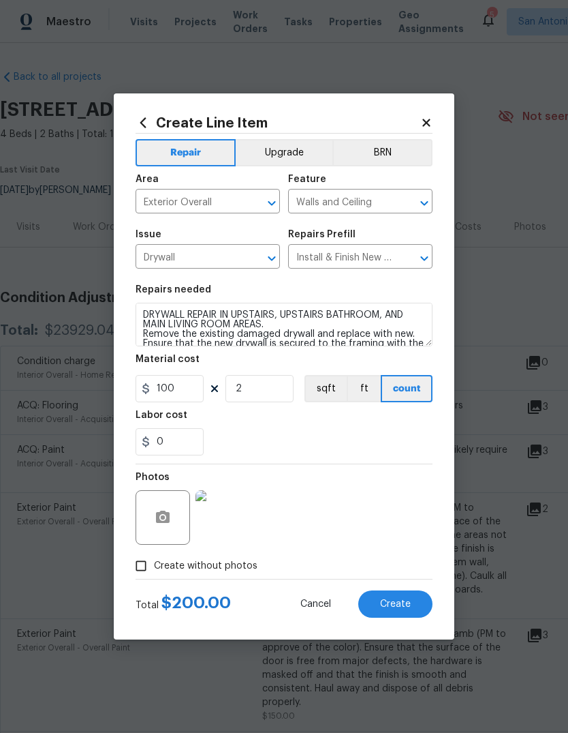
scroll to position [505, 159]
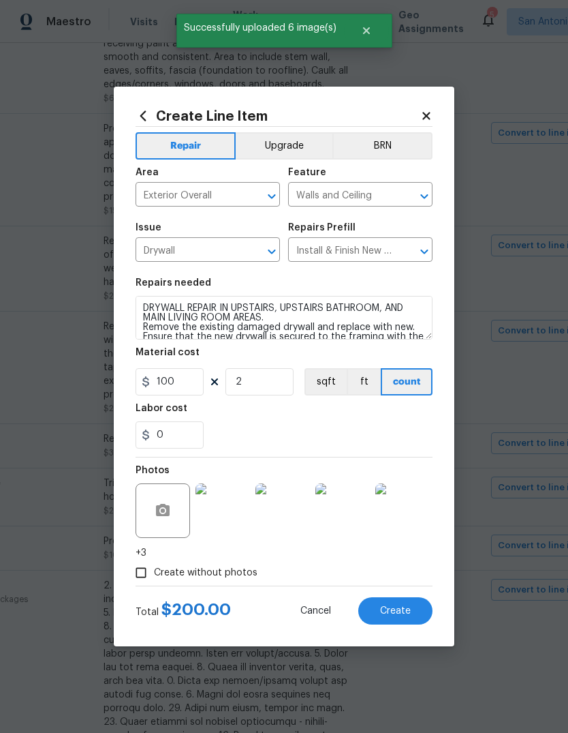
click at [410, 618] on button "Create" at bounding box center [395, 610] width 74 height 27
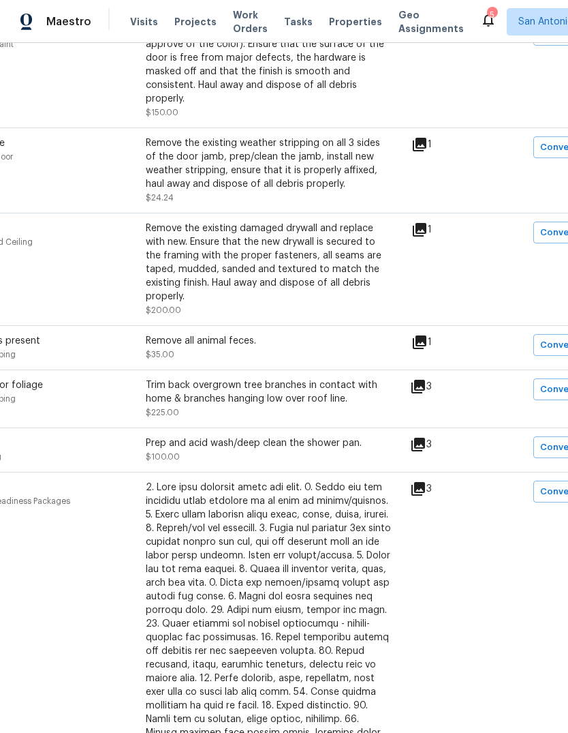
scroll to position [604, 117]
click at [417, 378] on icon at bounding box center [418, 386] width 16 height 16
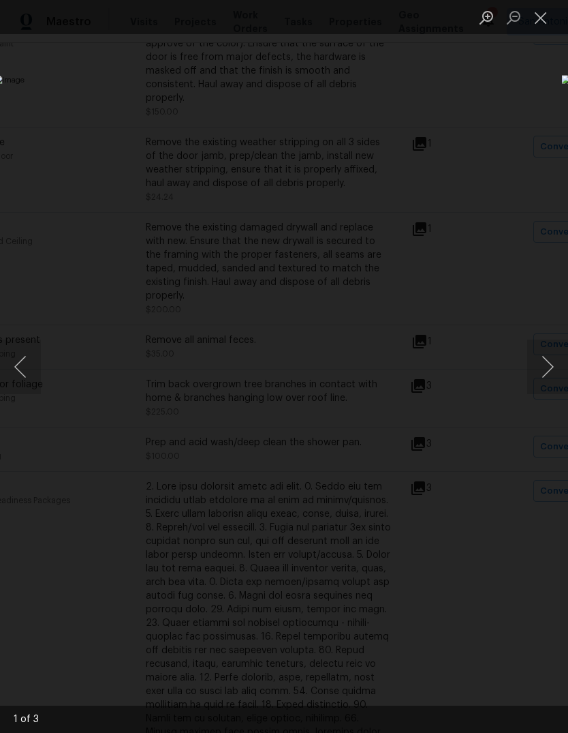
click at [553, 365] on button "Next image" at bounding box center [547, 366] width 41 height 55
click at [560, 364] on button "Next image" at bounding box center [547, 366] width 41 height 55
click at [558, 365] on button "Next image" at bounding box center [547, 366] width 41 height 55
click at [540, 29] on button "Close lightbox" at bounding box center [540, 17] width 27 height 24
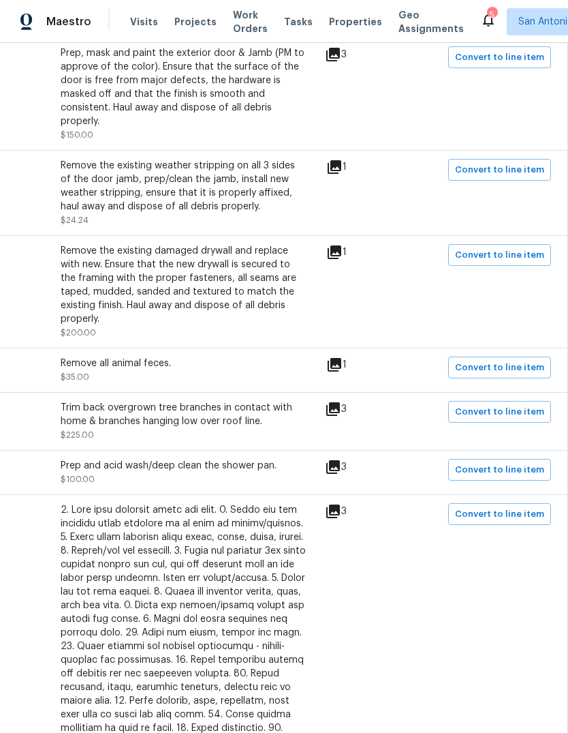
scroll to position [580, 202]
click at [510, 405] on span "Convert to line item" at bounding box center [499, 413] width 89 height 16
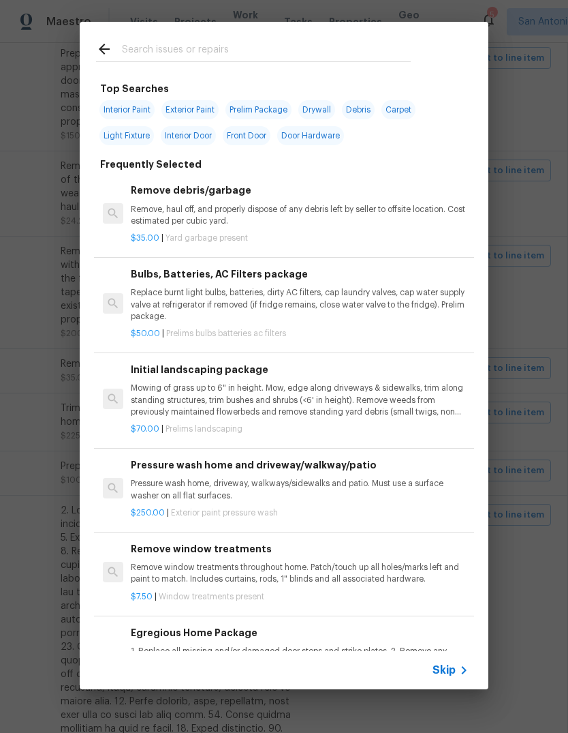
click at [143, 44] on input "text" at bounding box center [266, 51] width 289 height 20
type input "Trim bush"
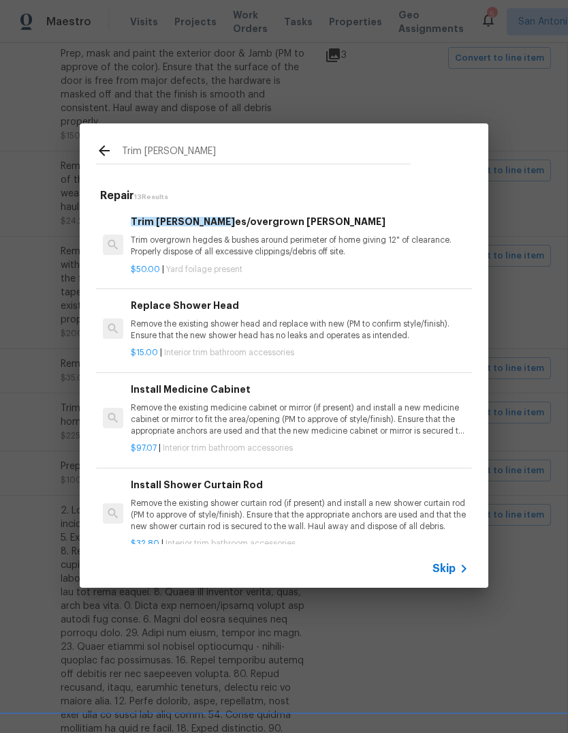
click at [251, 246] on p "Trim overgrown hegdes & bushes around perimeter of home giving 12" of clearance…" at bounding box center [300, 245] width 338 height 23
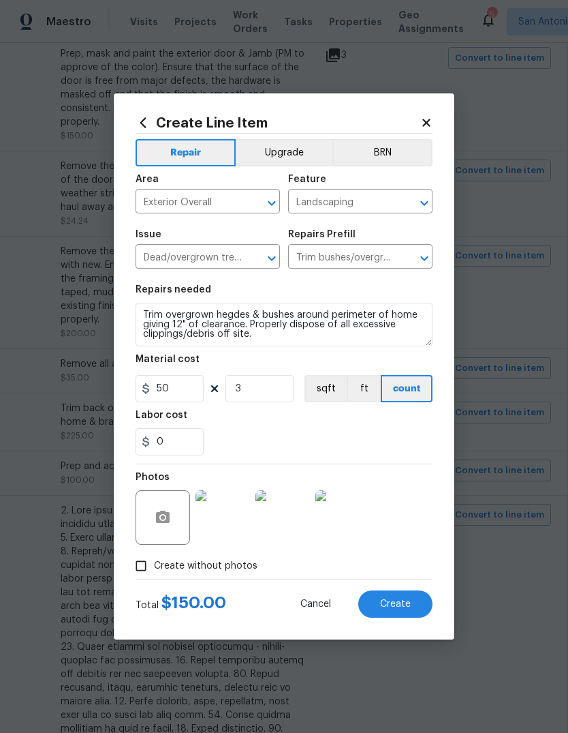
click at [250, 245] on div "Issue" at bounding box center [208, 239] width 144 height 18
click at [259, 397] on input "3" at bounding box center [260, 388] width 68 height 27
type input "1"
click at [387, 449] on div "0" at bounding box center [284, 441] width 297 height 27
click at [230, 521] on img at bounding box center [223, 517] width 55 height 55
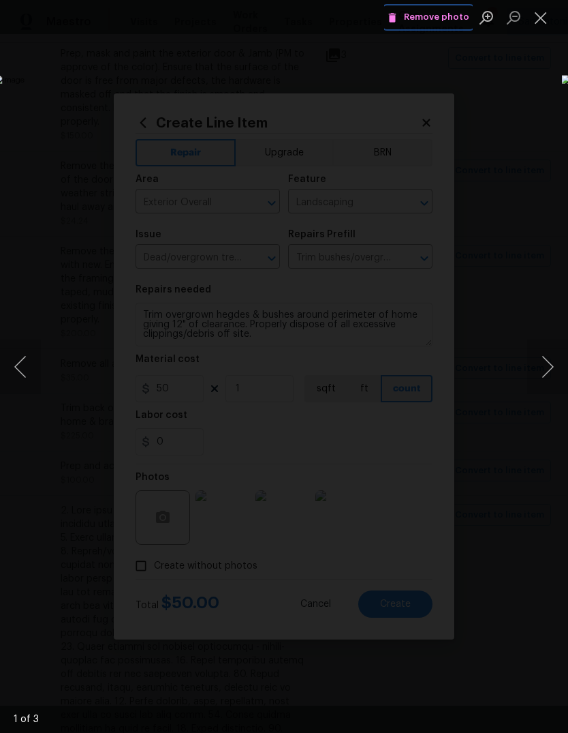
click at [448, 8] on button "Remove photo" at bounding box center [428, 17] width 89 height 21
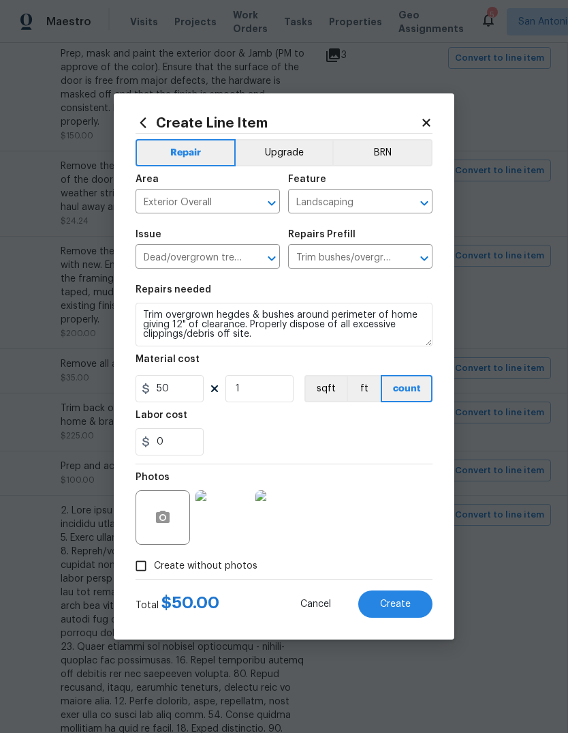
click at [295, 523] on img at bounding box center [283, 517] width 55 height 55
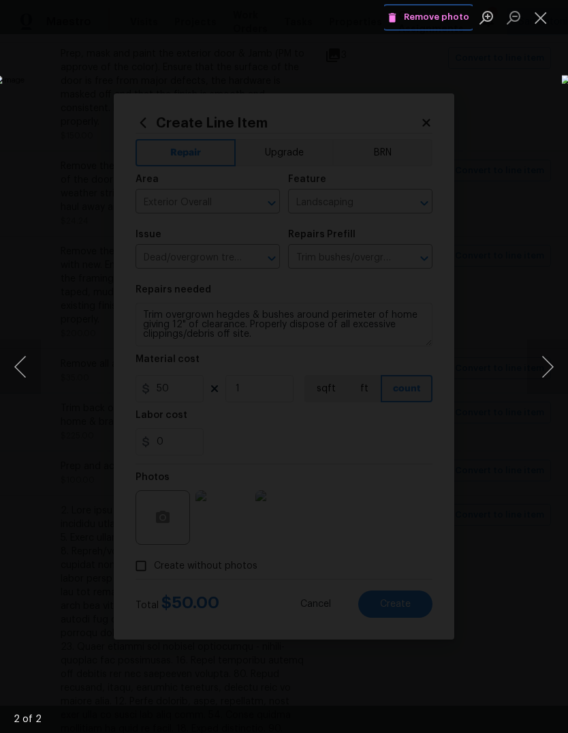
click at [444, 14] on span "Remove photo" at bounding box center [429, 18] width 82 height 16
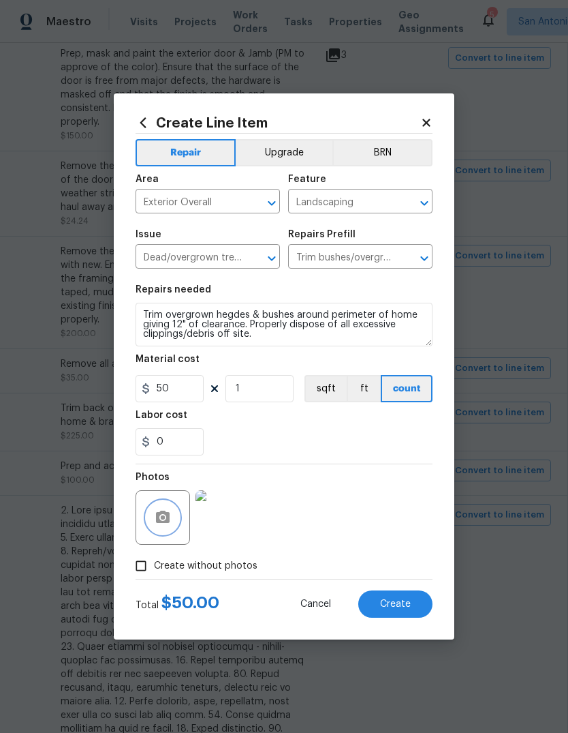
click at [172, 522] on button "button" at bounding box center [163, 517] width 33 height 33
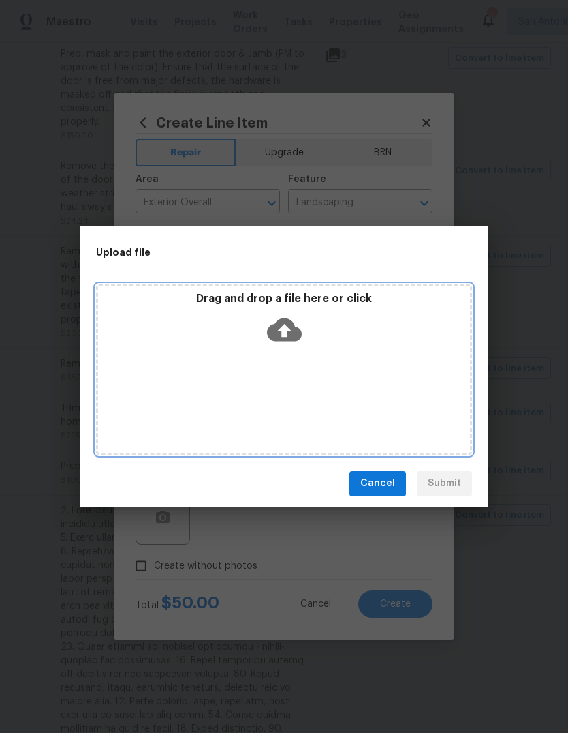
click at [292, 360] on div "Drag and drop a file here or click" at bounding box center [284, 369] width 376 height 170
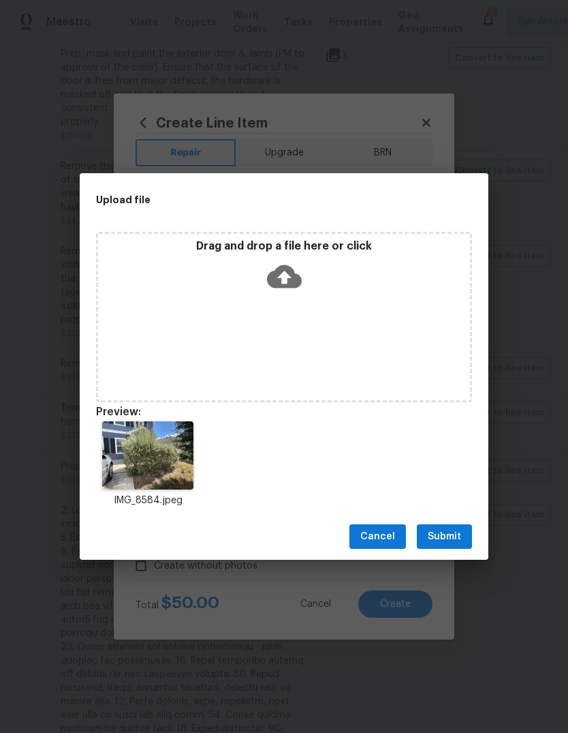
click at [449, 540] on span "Submit" at bounding box center [444, 536] width 33 height 17
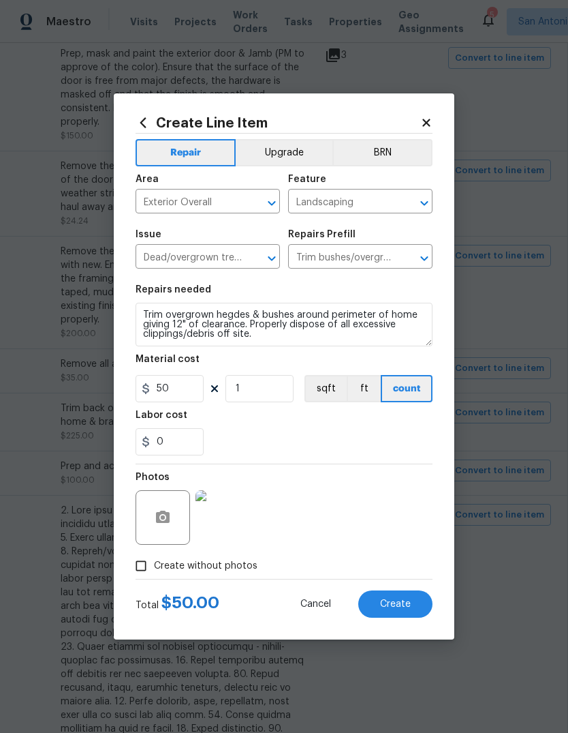
click at [408, 605] on span "Create" at bounding box center [395, 604] width 31 height 10
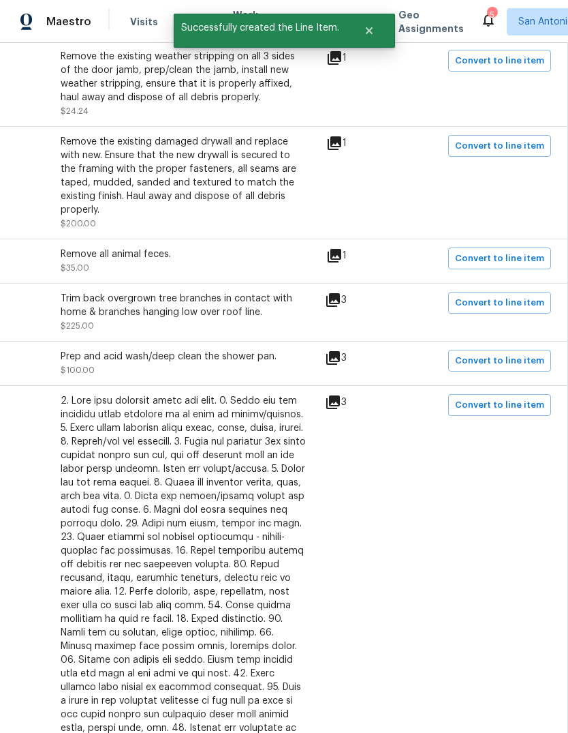
scroll to position [692, 202]
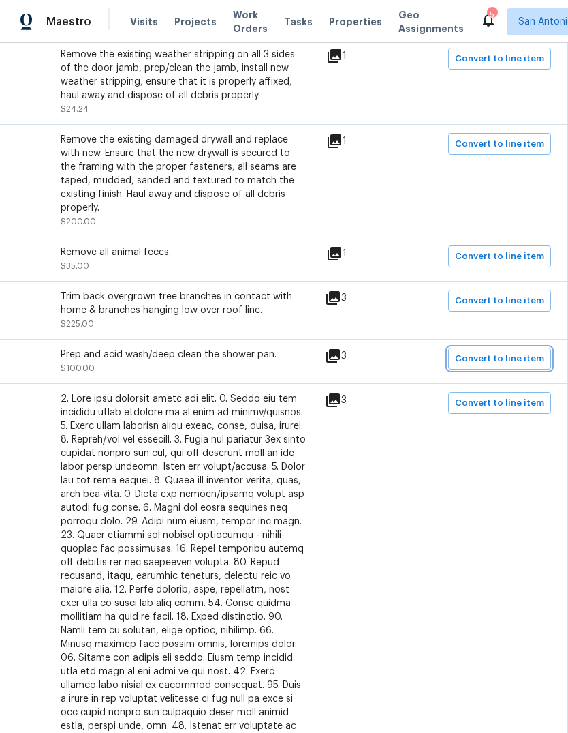
click at [510, 351] on span "Convert to line item" at bounding box center [499, 359] width 89 height 16
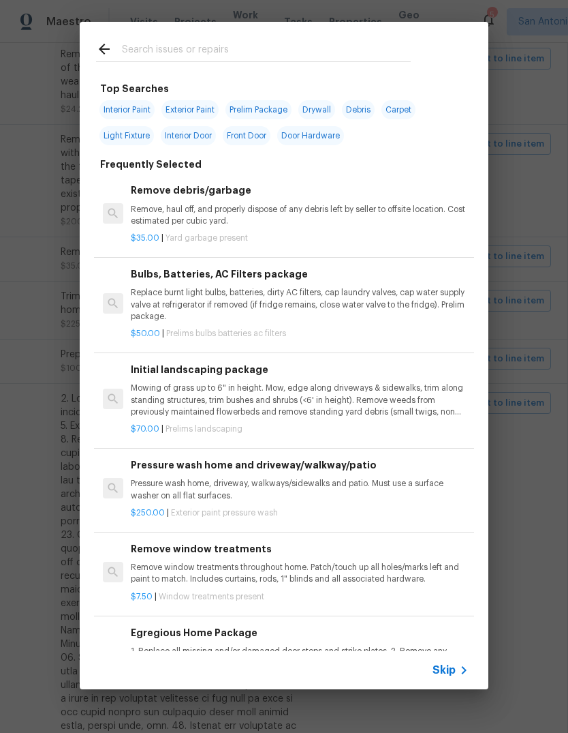
click at [184, 58] on input "text" at bounding box center [266, 51] width 289 height 20
type input "Acid wash"
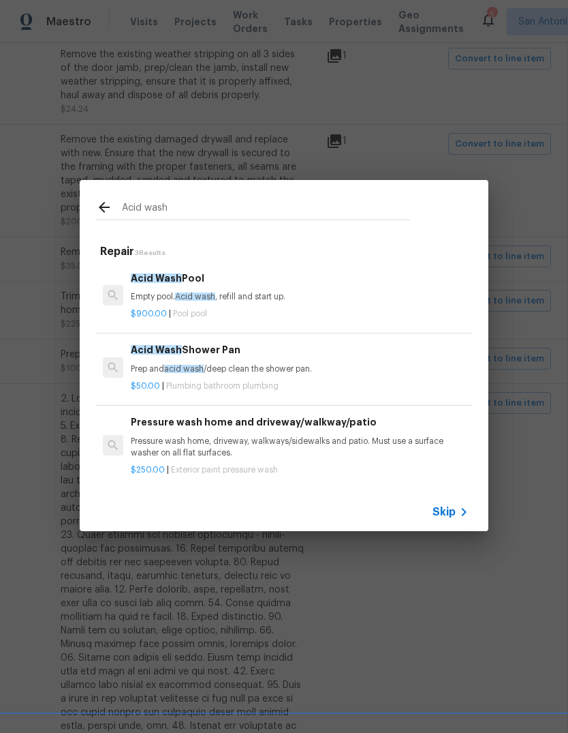
click at [231, 369] on p "Prep and acid wash /deep clean the shower pan." at bounding box center [300, 369] width 338 height 12
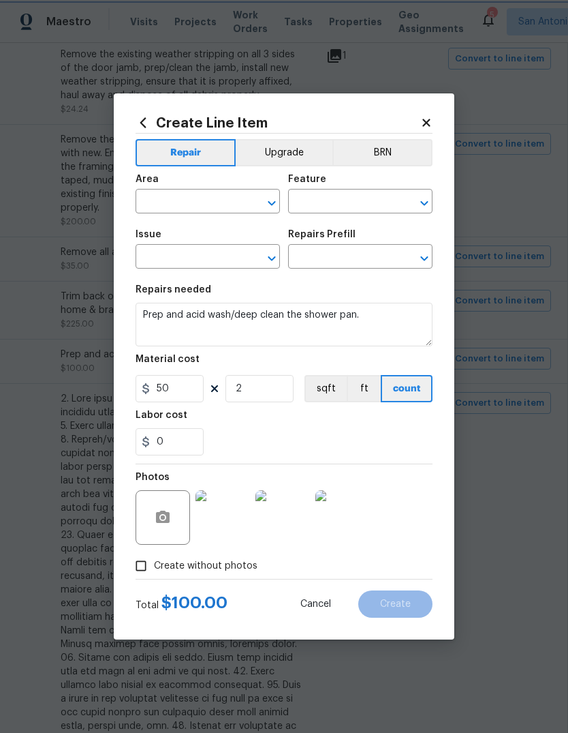
type input "Exterior Overall"
type input "Plumbing"
type input "Bathroom Plumbing"
type input "Acid Wash Shower Pan $50.00"
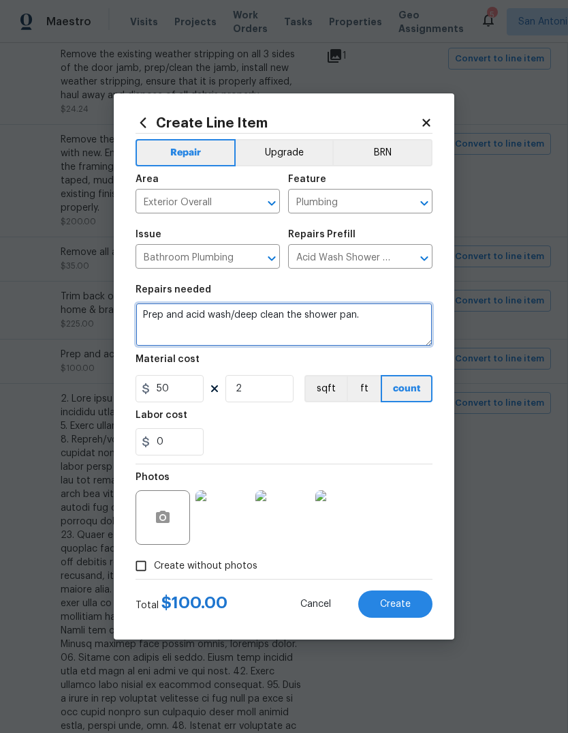
click at [147, 319] on textarea "Prep and acid wash/deep clean the shower pan." at bounding box center [284, 325] width 297 height 44
type textarea "BOTH BATHROOMS Prep and acid wash/deep clean the shower pan."
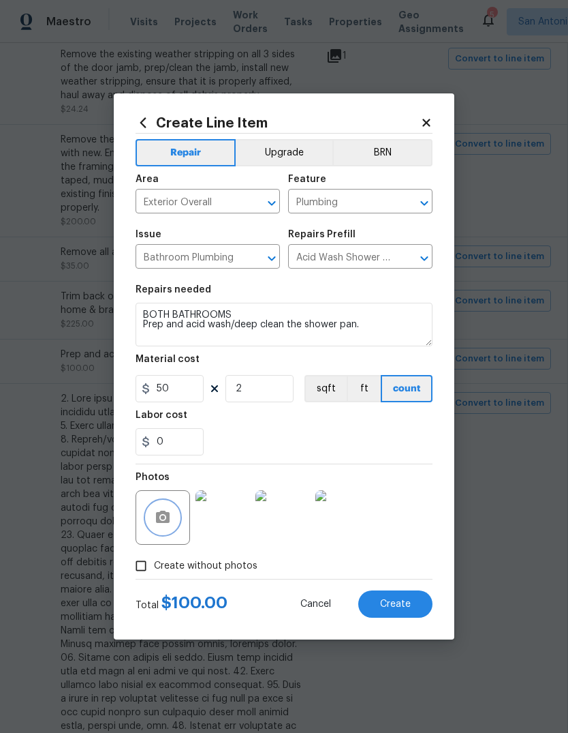
click at [172, 514] on button "button" at bounding box center [163, 517] width 33 height 33
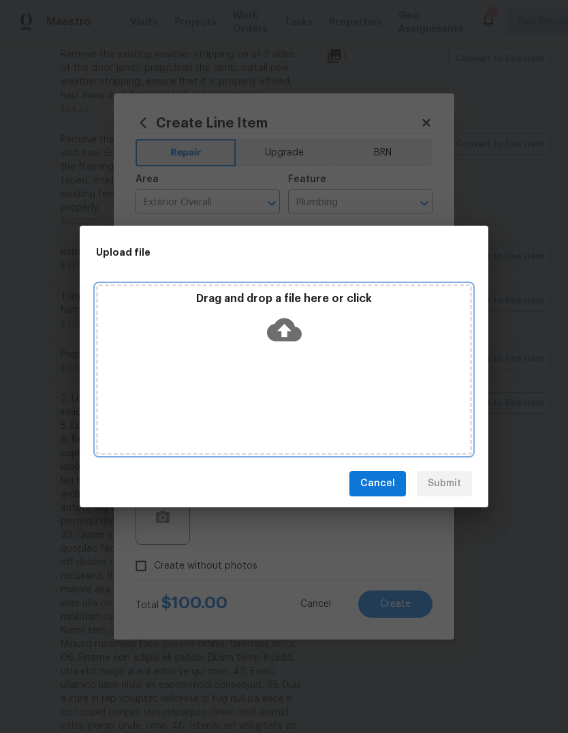
click at [279, 341] on icon at bounding box center [284, 329] width 35 height 23
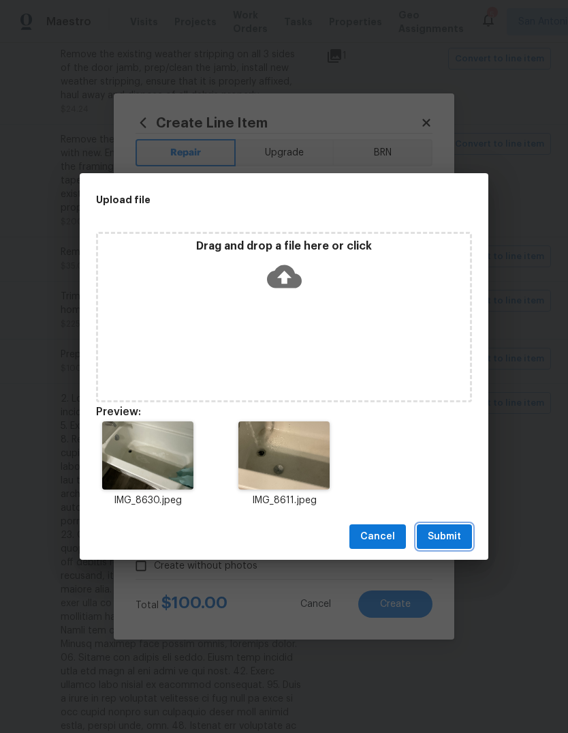
click at [441, 533] on span "Submit" at bounding box center [444, 536] width 33 height 17
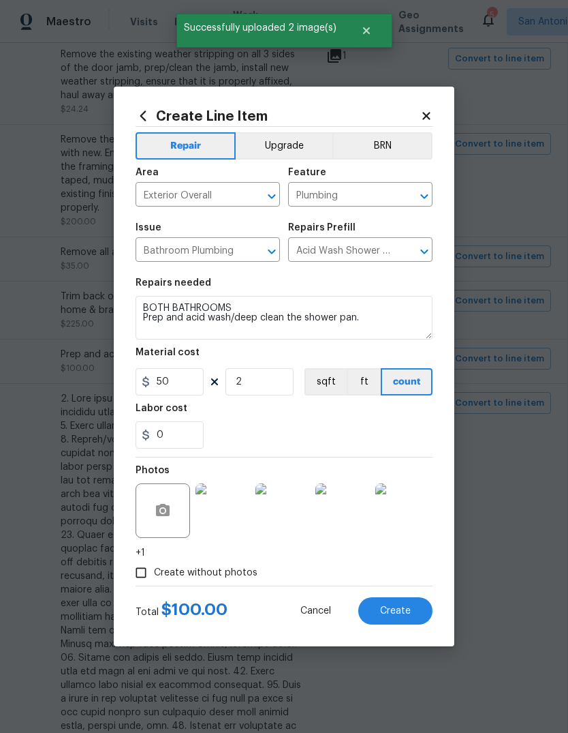
click at [410, 622] on button "Create" at bounding box center [395, 610] width 74 height 27
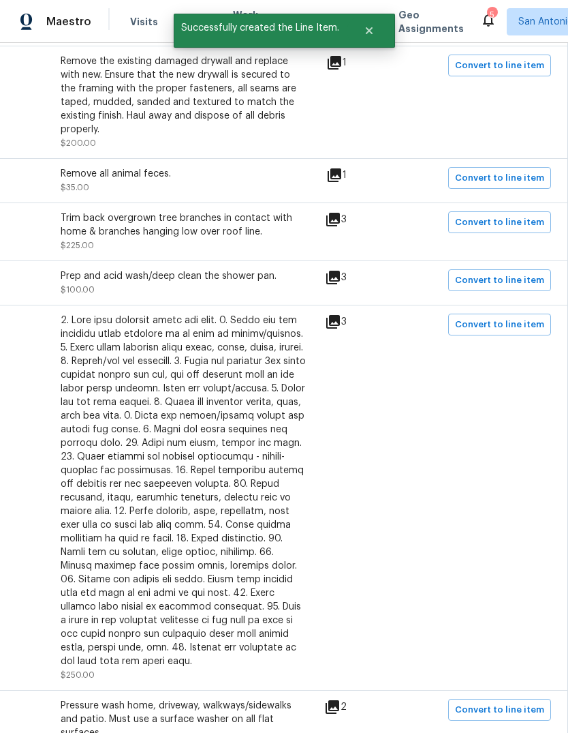
scroll to position [771, 202]
click at [515, 313] on button "Convert to line item" at bounding box center [499, 324] width 103 height 22
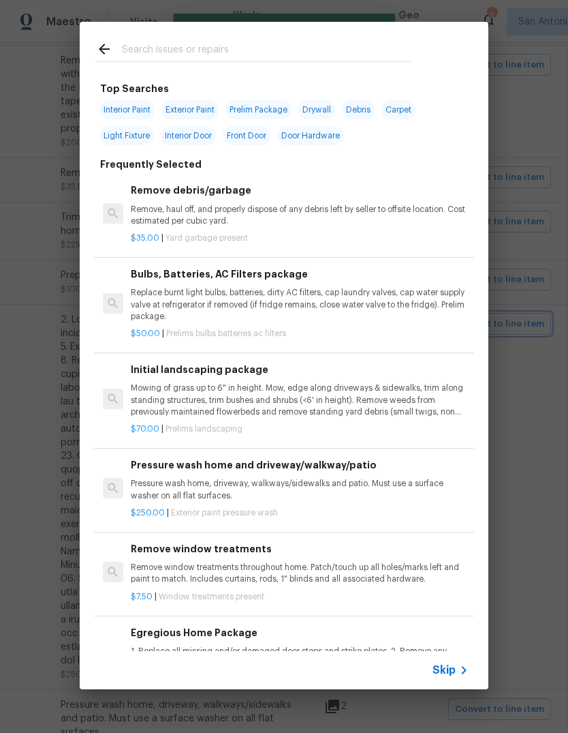
click at [515, 273] on div "Top Searches Interior Paint Exterior Paint Prelim Package Drywall Debris Carpet…" at bounding box center [284, 355] width 568 height 711
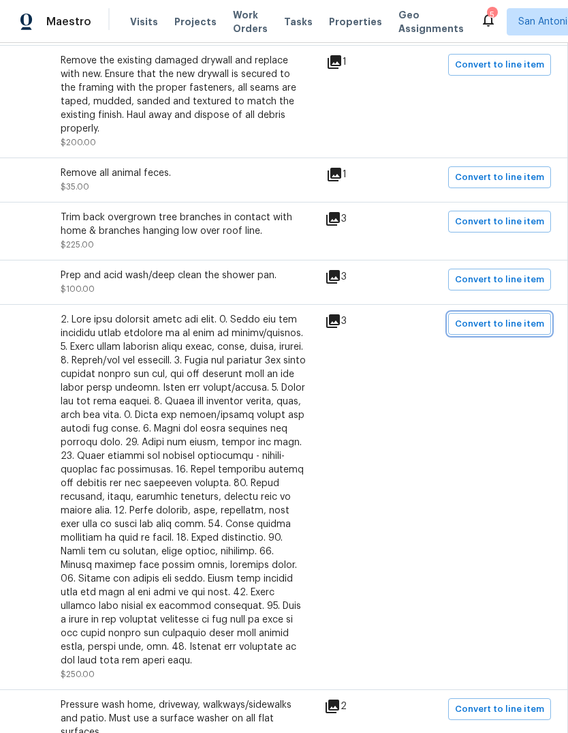
click at [532, 316] on span "Convert to line item" at bounding box center [499, 324] width 89 height 16
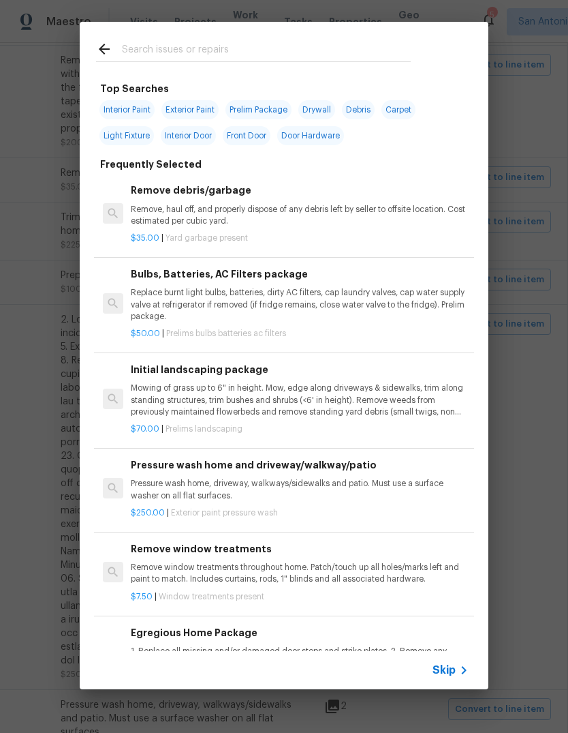
click at [224, 58] on input "text" at bounding box center [266, 51] width 289 height 20
type input "Initial clean"
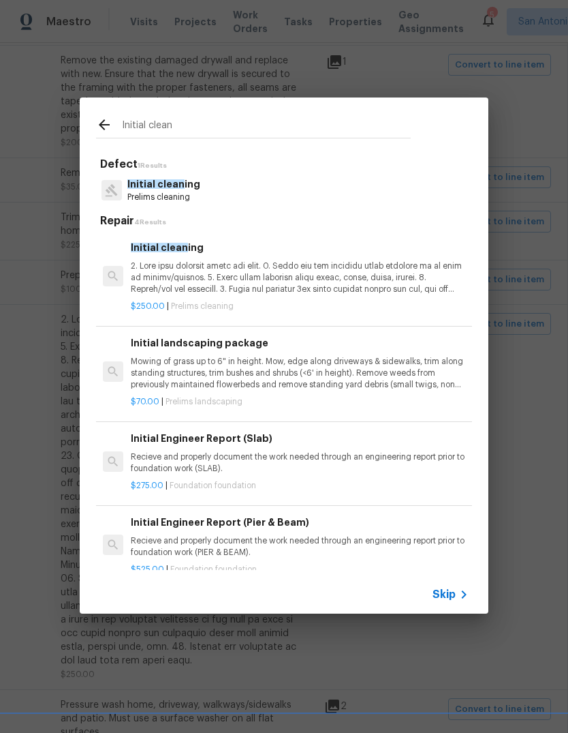
click at [264, 292] on p at bounding box center [300, 277] width 338 height 35
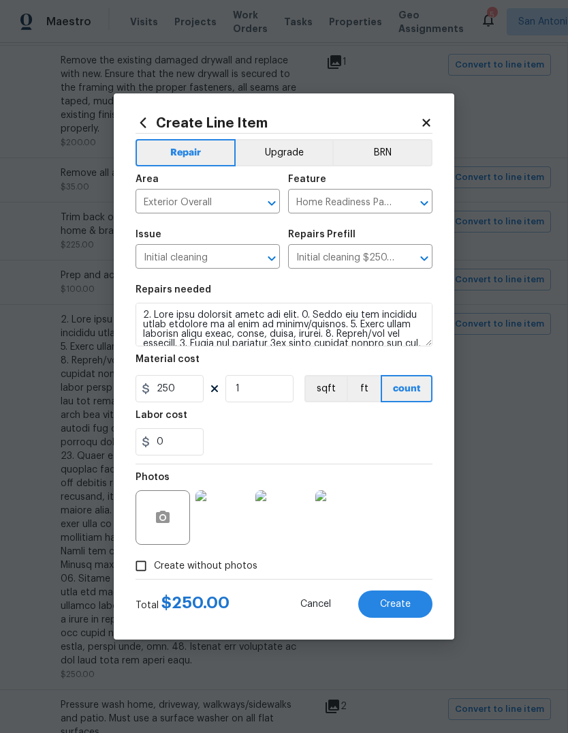
click at [408, 607] on span "Create" at bounding box center [395, 604] width 31 height 10
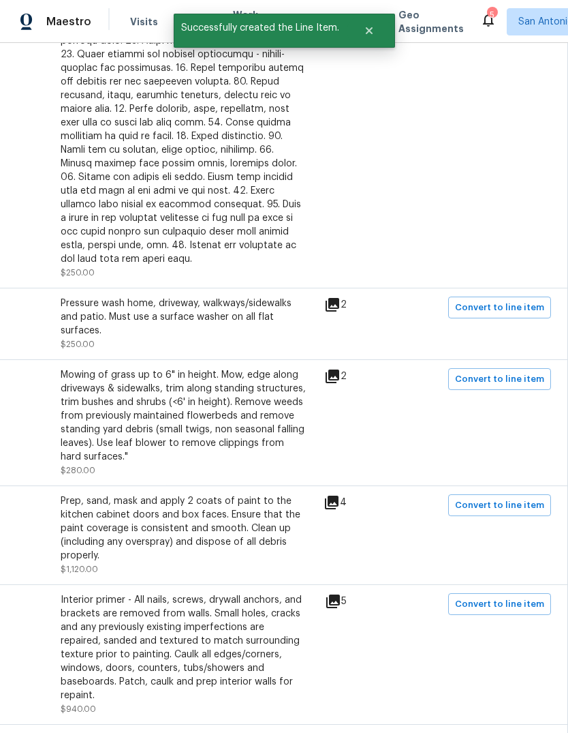
scroll to position [1173, 202]
click at [504, 296] on button "Convert to line item" at bounding box center [499, 307] width 103 height 22
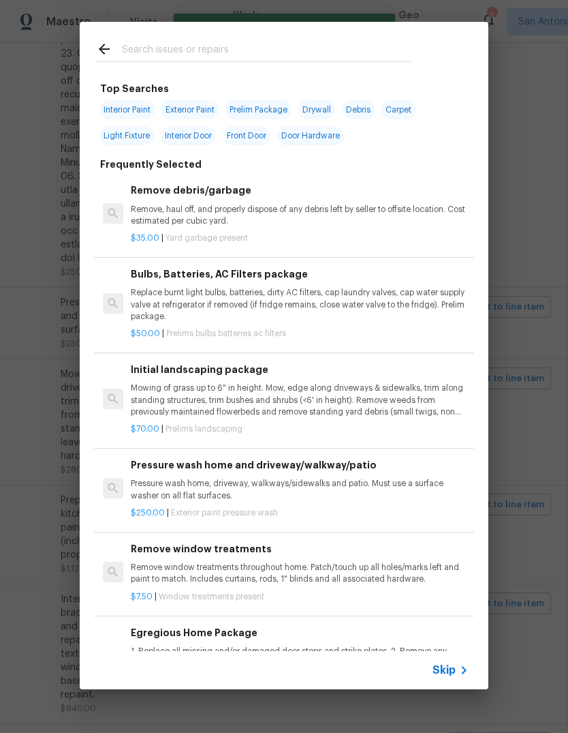
click at [190, 53] on input "text" at bounding box center [266, 51] width 289 height 20
type input "Pressure wash"
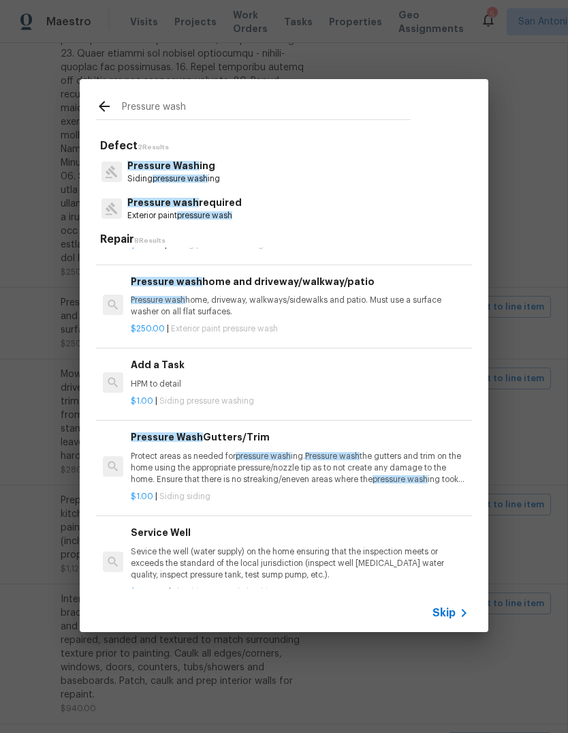
scroll to position [259, 0]
click at [298, 318] on div "$250.00 | Exterior paint pressure wash" at bounding box center [300, 326] width 338 height 17
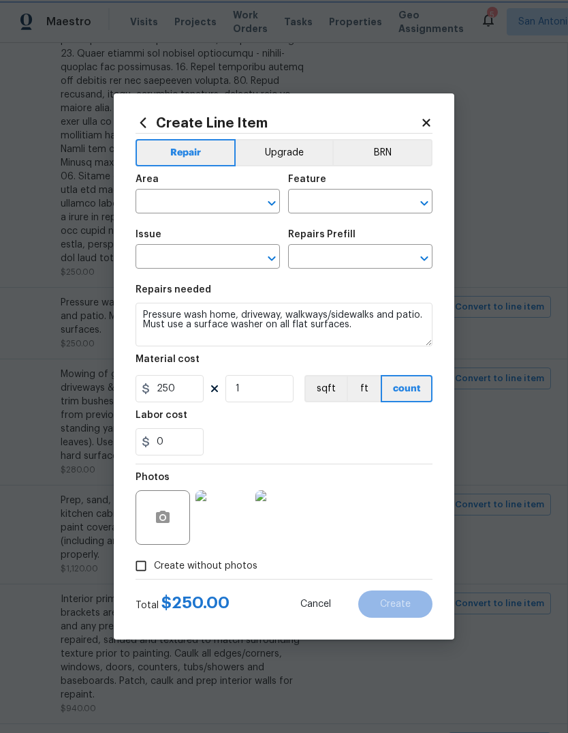
type input "Exterior Overall"
type input "Exterior Paint"
type input "Pressure wash required"
type input "Pressure wash home and driveway/walkway/patio $250.00"
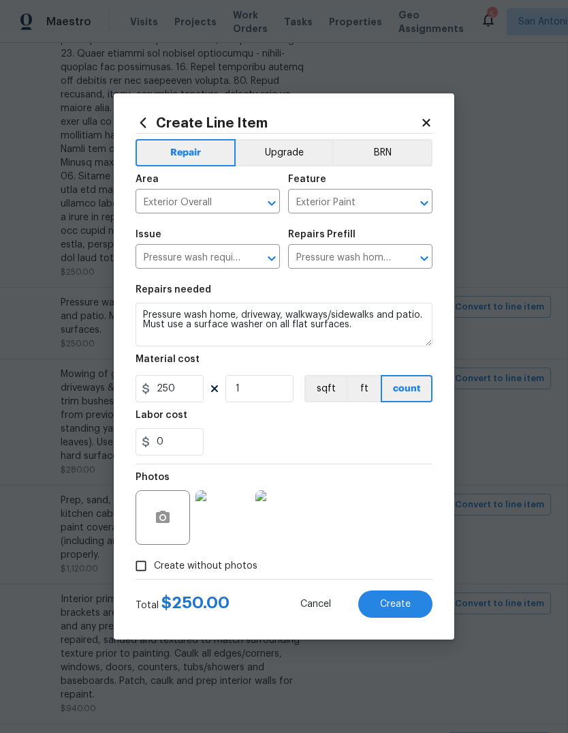
click at [402, 602] on span "Create" at bounding box center [395, 604] width 31 height 10
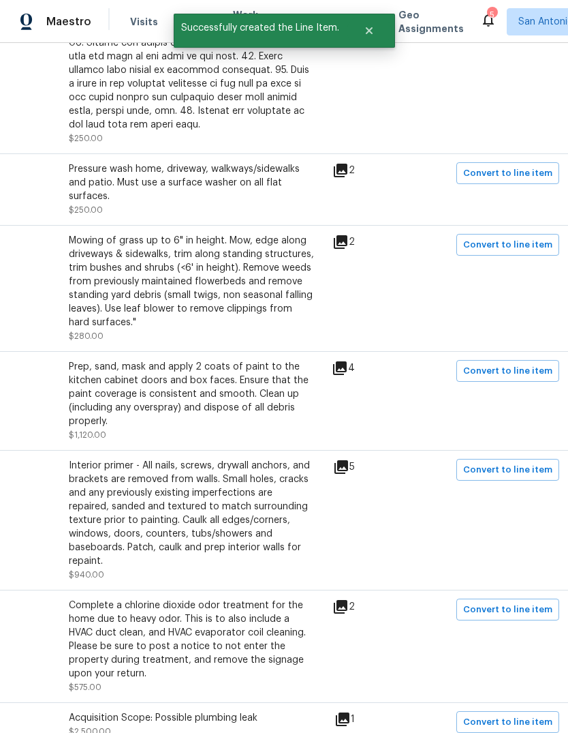
scroll to position [1306, 194]
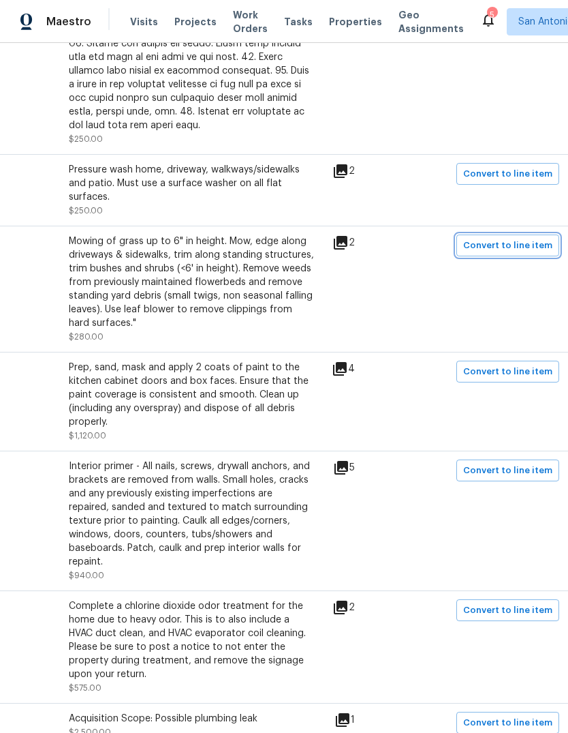
click at [525, 234] on button "Convert to line item" at bounding box center [508, 245] width 103 height 22
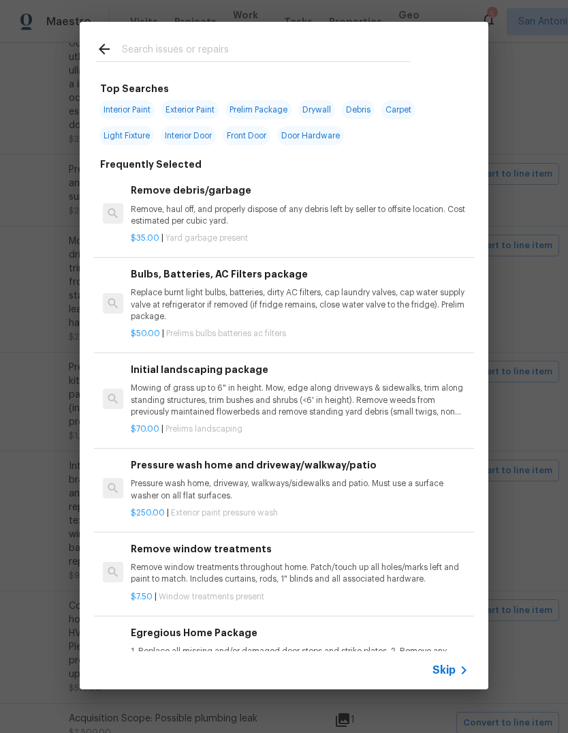
click at [191, 41] on input "text" at bounding box center [266, 51] width 289 height 20
type input "Landscape"
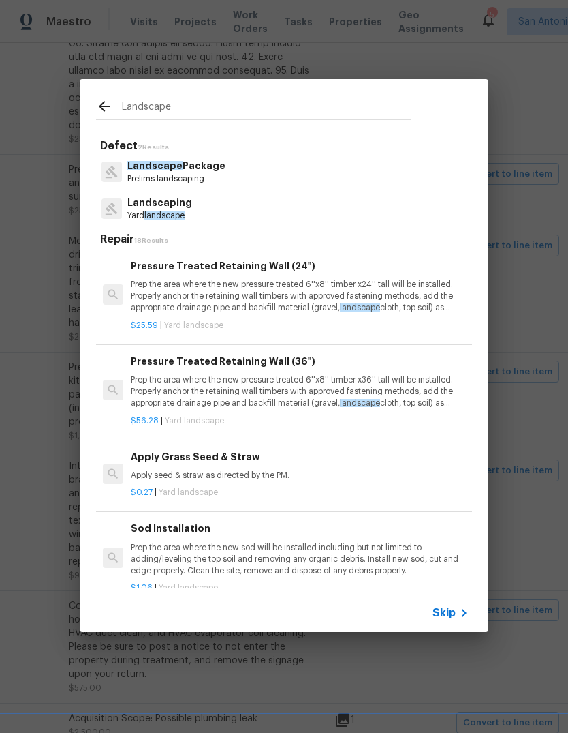
click at [217, 168] on p "Landscape Package" at bounding box center [176, 166] width 98 height 14
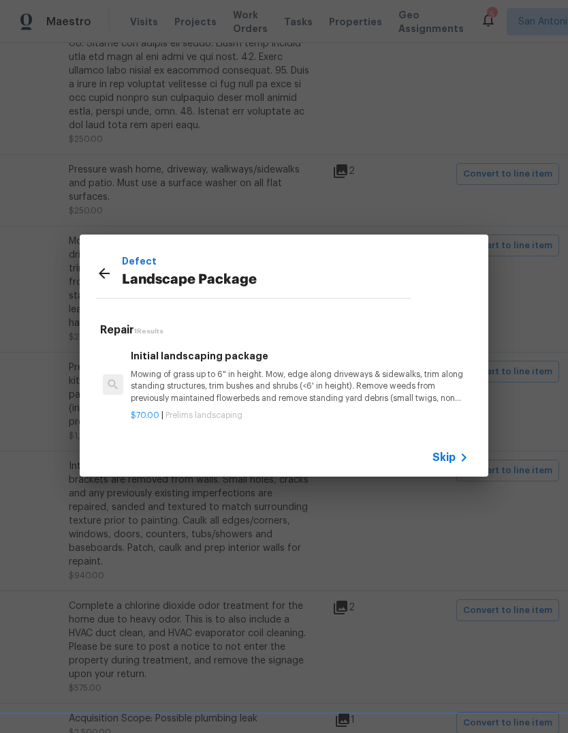
click at [257, 391] on p "Mowing of grass up to 6" in height. Mow, edge along driveways & sidewalks, trim…" at bounding box center [300, 386] width 338 height 35
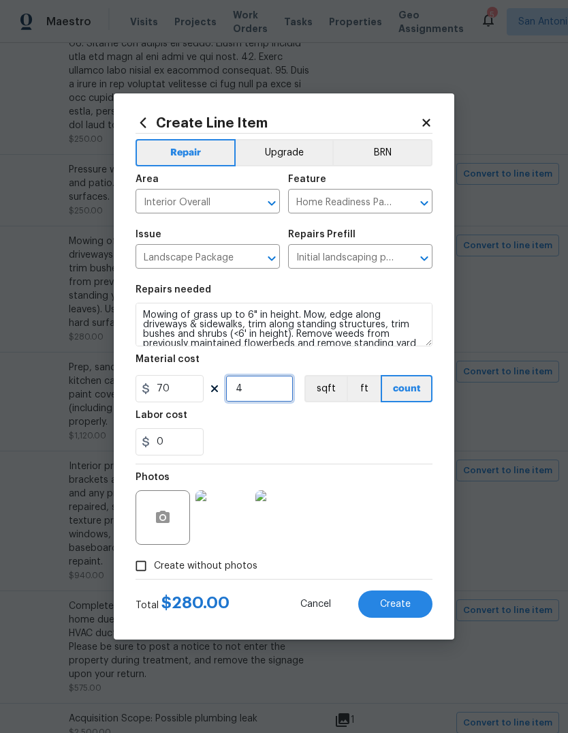
click at [259, 391] on input "4" at bounding box center [260, 388] width 68 height 27
type input "1"
click at [404, 455] on div "0" at bounding box center [284, 441] width 297 height 27
click at [411, 611] on button "Create" at bounding box center [395, 603] width 74 height 27
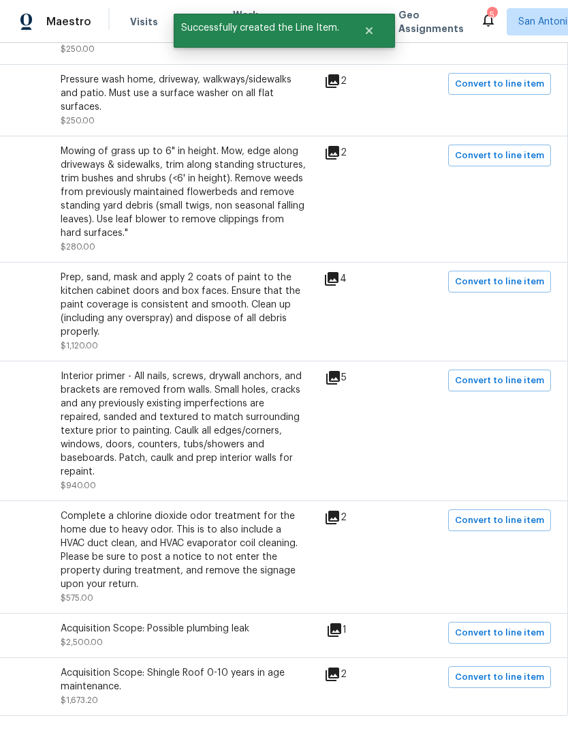
scroll to position [1394, 202]
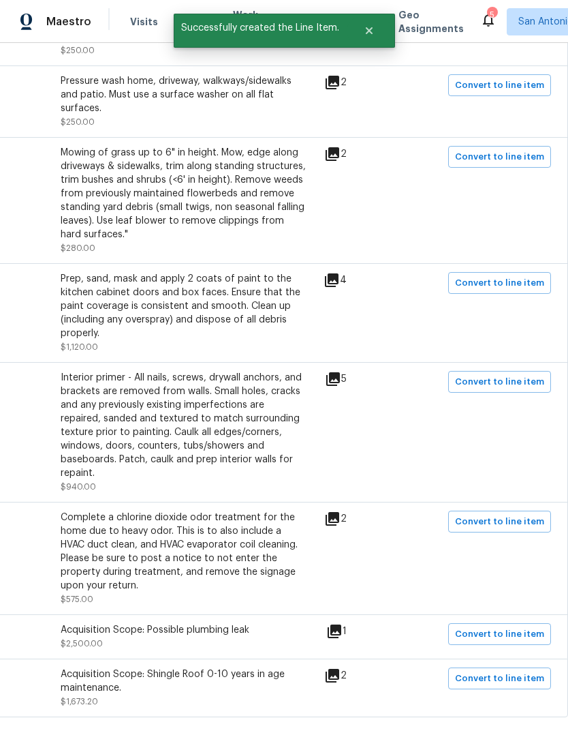
click at [508, 371] on button "Convert to line item" at bounding box center [499, 382] width 103 height 22
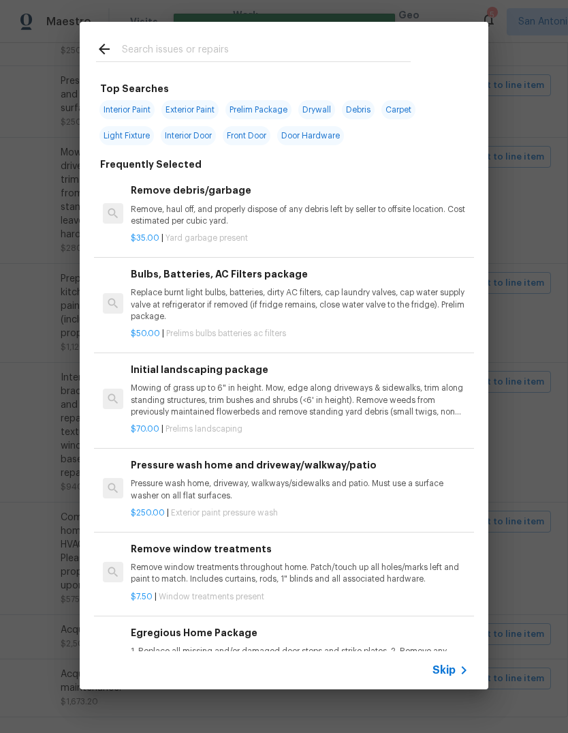
click at [202, 59] on input "text" at bounding box center [266, 51] width 289 height 20
type input "Primer"
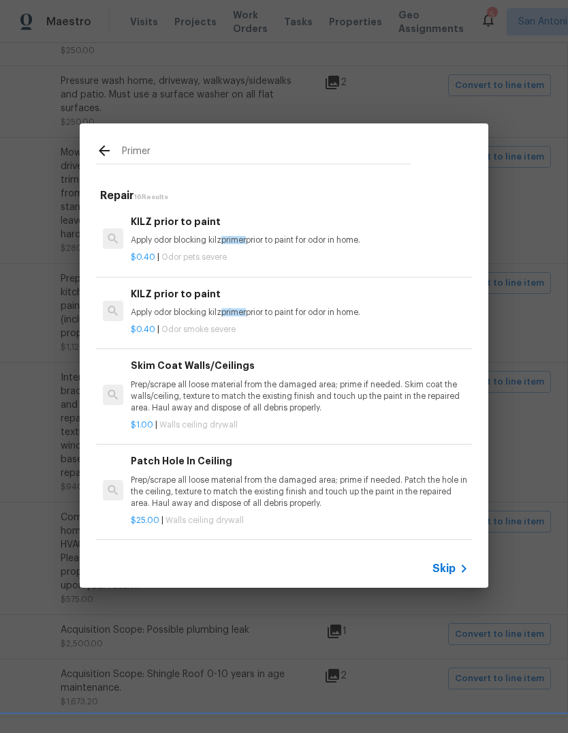
click at [294, 253] on p "$0.40 | Odor pets severe" at bounding box center [300, 257] width 338 height 12
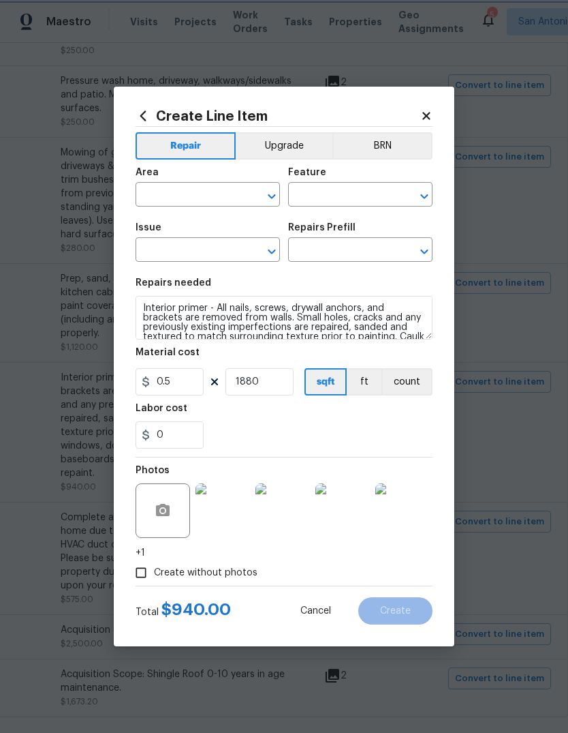
type input "Interior Overall"
type input "Overall Paint"
type input "Pet Odor"
type input "KILZ prior to paint $0.40"
type textarea "Apply odor blocking kilz primer prior to paint for odor in home."
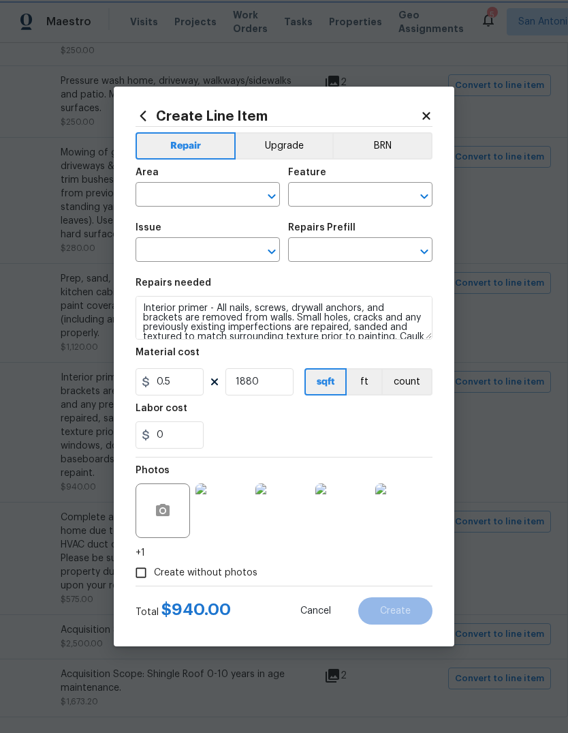
type input "0.4"
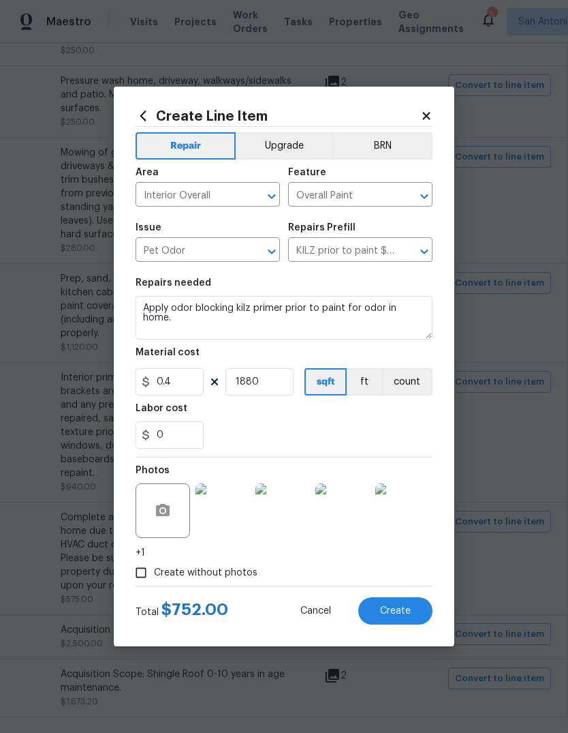
click at [414, 609] on button "Create" at bounding box center [395, 610] width 74 height 27
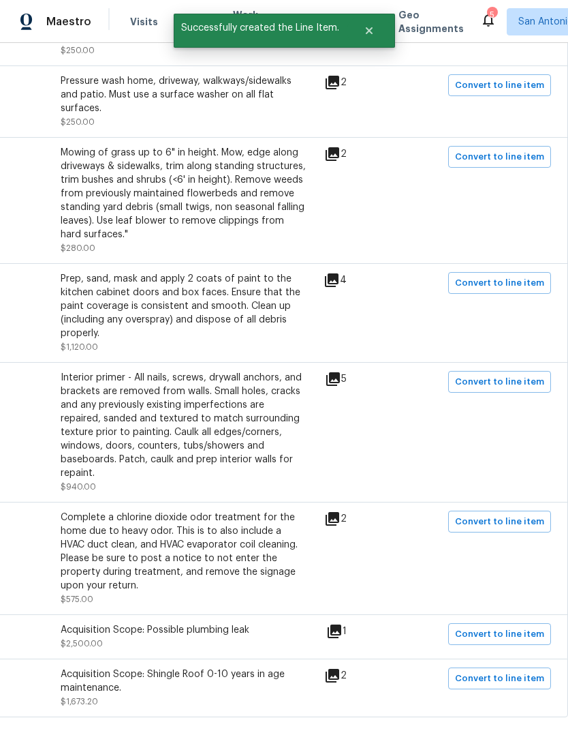
click at [339, 669] on icon at bounding box center [333, 676] width 14 height 14
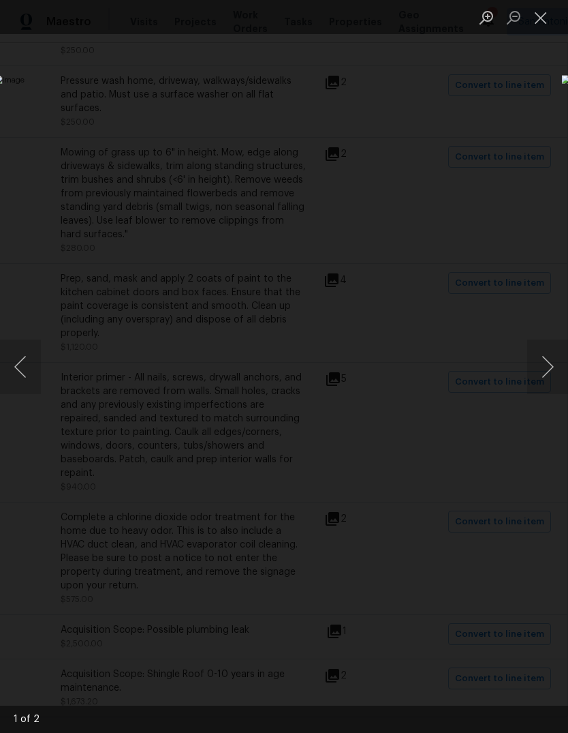
click at [23, 373] on button "Previous image" at bounding box center [20, 366] width 41 height 55
click at [22, 363] on button "Previous image" at bounding box center [20, 366] width 41 height 55
click at [537, 17] on button "Close lightbox" at bounding box center [540, 17] width 27 height 24
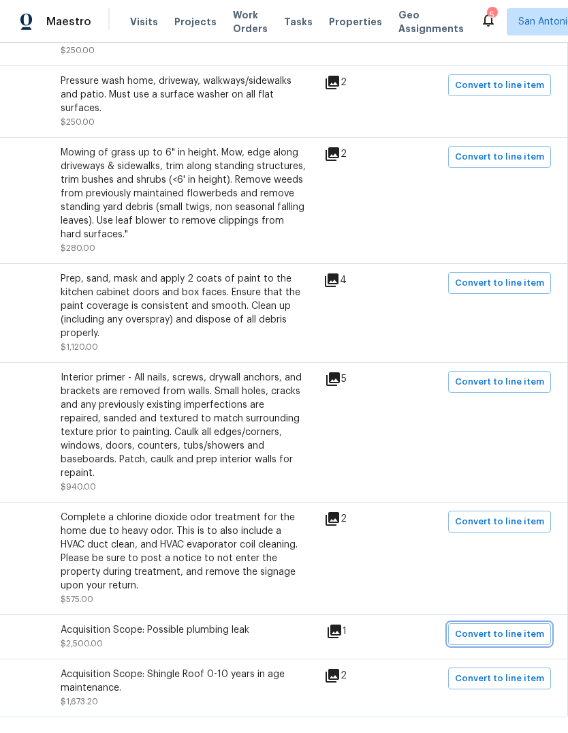
click at [506, 626] on span "Convert to line item" at bounding box center [499, 634] width 89 height 16
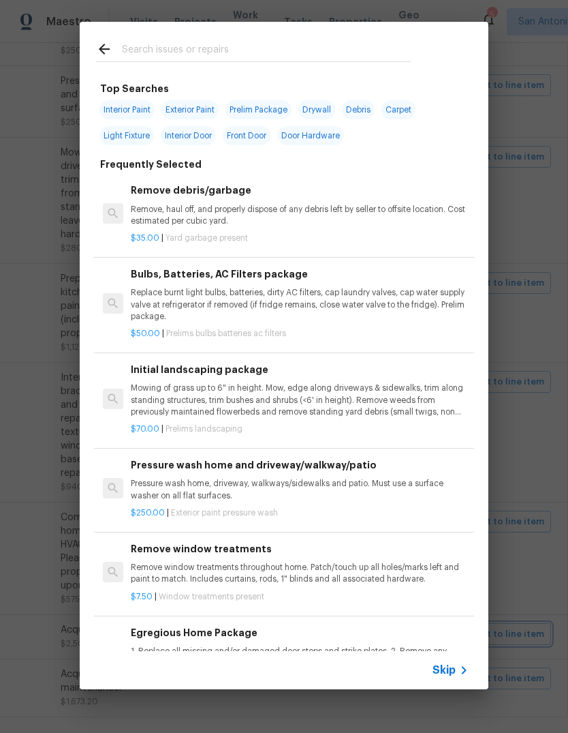
click at [527, 498] on div "Top Searches Interior Paint Exterior Paint Prelim Package Drywall Debris Carpet…" at bounding box center [284, 355] width 568 height 711
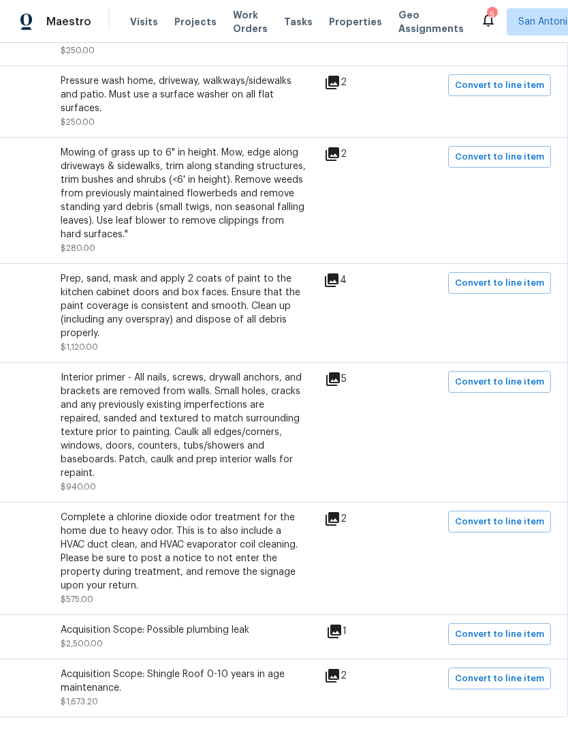
click at [341, 624] on icon at bounding box center [335, 631] width 14 height 14
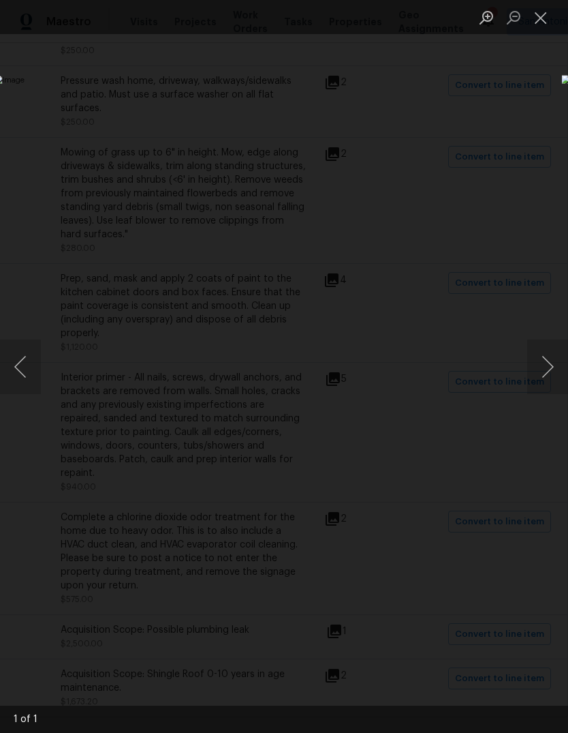
click at [542, 22] on button "Close lightbox" at bounding box center [540, 17] width 27 height 24
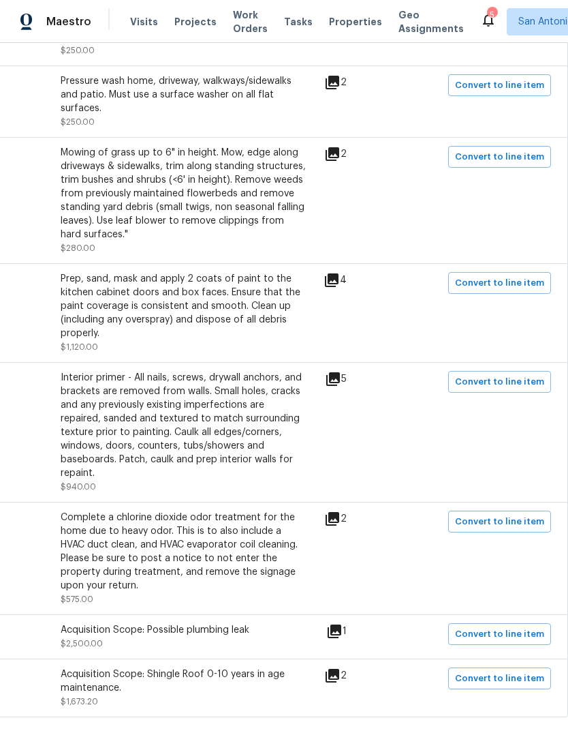
click at [341, 510] on icon at bounding box center [332, 518] width 16 height 16
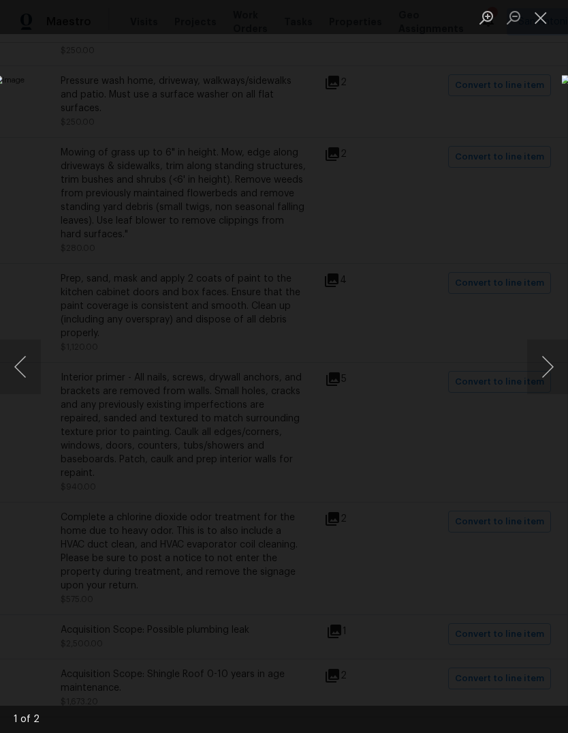
click at [553, 368] on button "Next image" at bounding box center [547, 366] width 41 height 55
click at [562, 367] on button "Next image" at bounding box center [547, 366] width 41 height 55
click at [540, 25] on button "Close lightbox" at bounding box center [540, 17] width 27 height 24
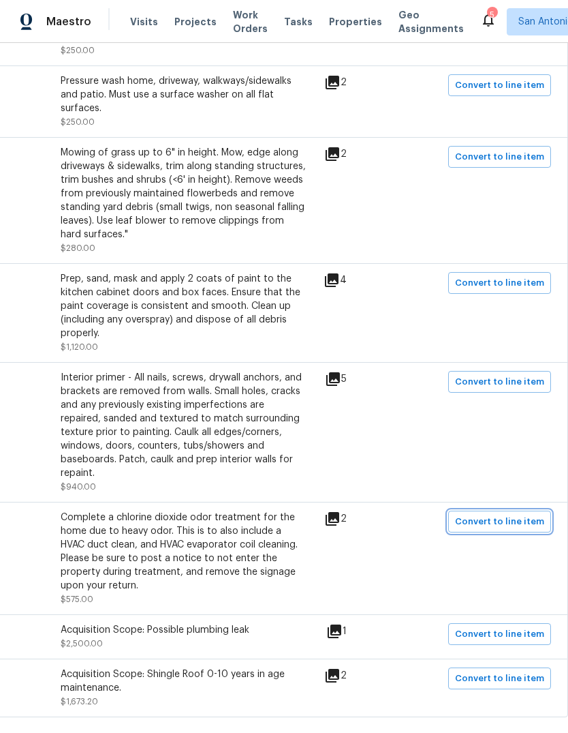
click at [496, 514] on span "Convert to line item" at bounding box center [499, 522] width 89 height 16
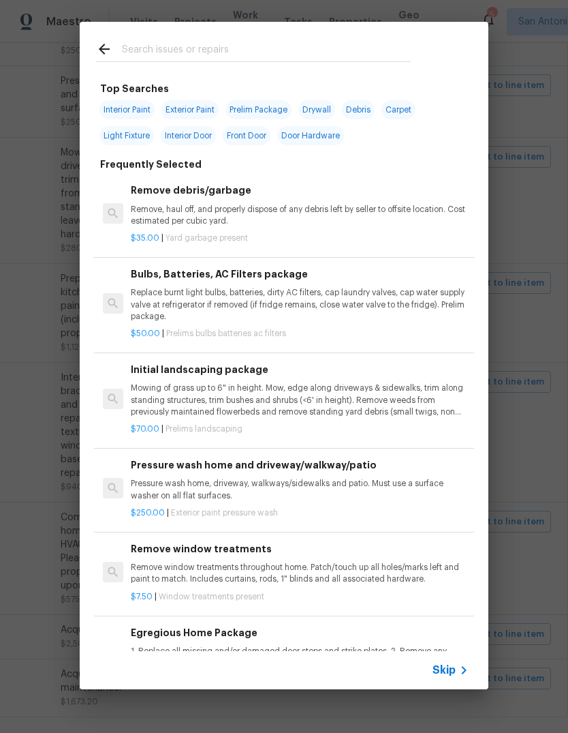
click at [241, 59] on input "text" at bounding box center [266, 51] width 289 height 20
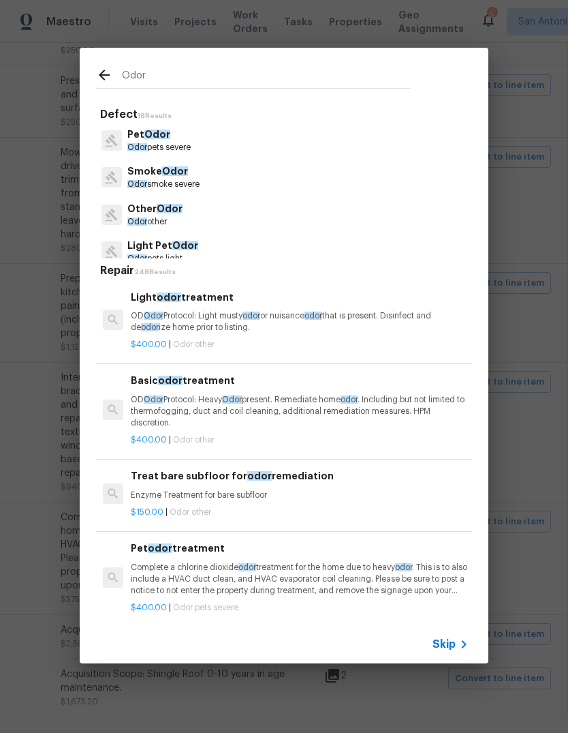
type input "Odor"
click at [208, 152] on div "Pet Odor Odor pets severe" at bounding box center [284, 140] width 376 height 37
click at [205, 144] on div "Pet Odor Odor pets severe" at bounding box center [284, 140] width 376 height 37
click at [249, 324] on p "OD Odor Protocol: Light musty odor or nuisance odor that is present. Disinfect …" at bounding box center [300, 321] width 338 height 23
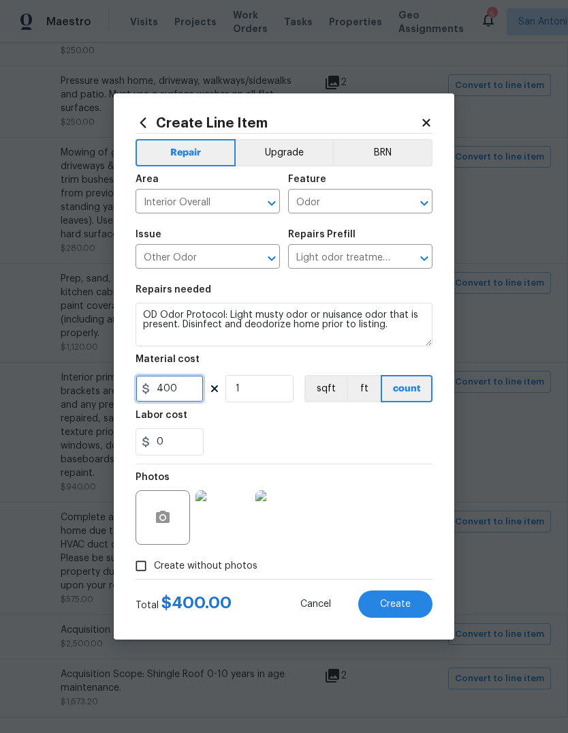
click at [190, 395] on input "400" at bounding box center [170, 388] width 68 height 27
type input "575"
click at [405, 604] on span "Create" at bounding box center [395, 604] width 31 height 10
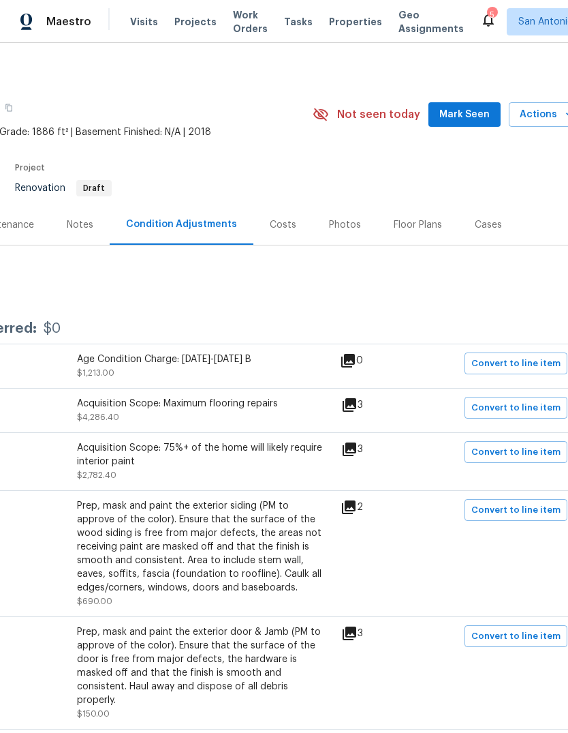
scroll to position [1, 189]
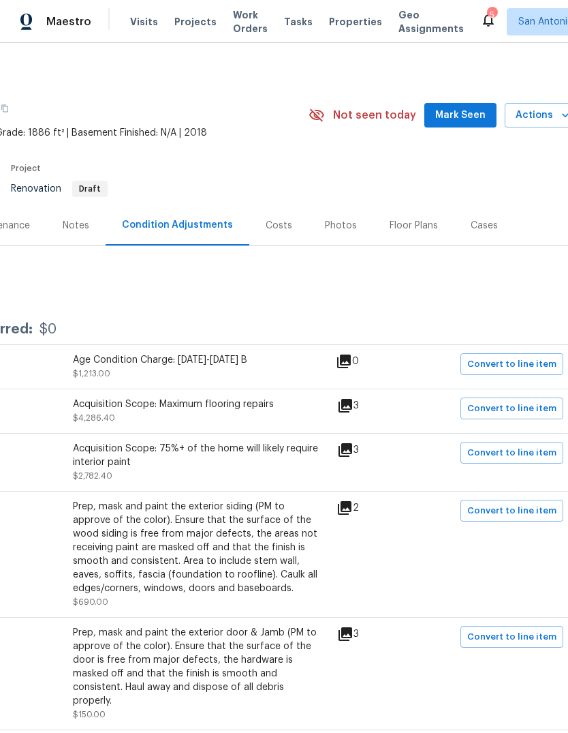
click at [350, 399] on icon at bounding box center [346, 406] width 14 height 14
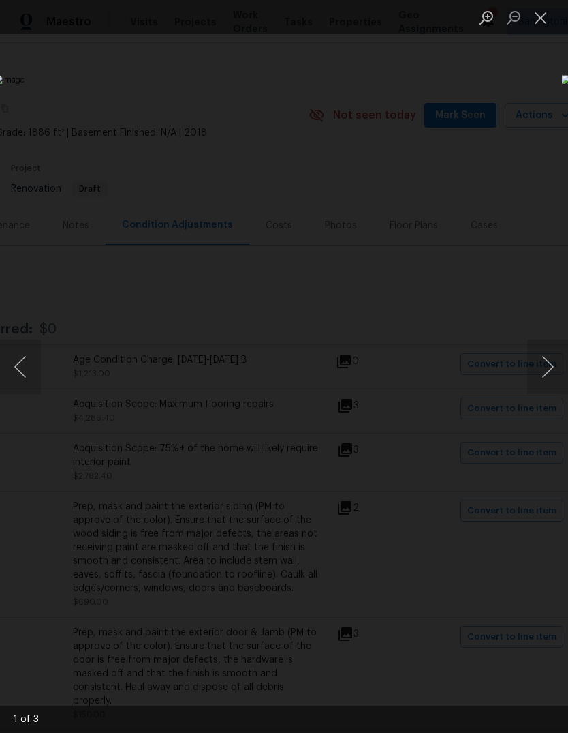
click at [545, 19] on button "Close lightbox" at bounding box center [540, 17] width 27 height 24
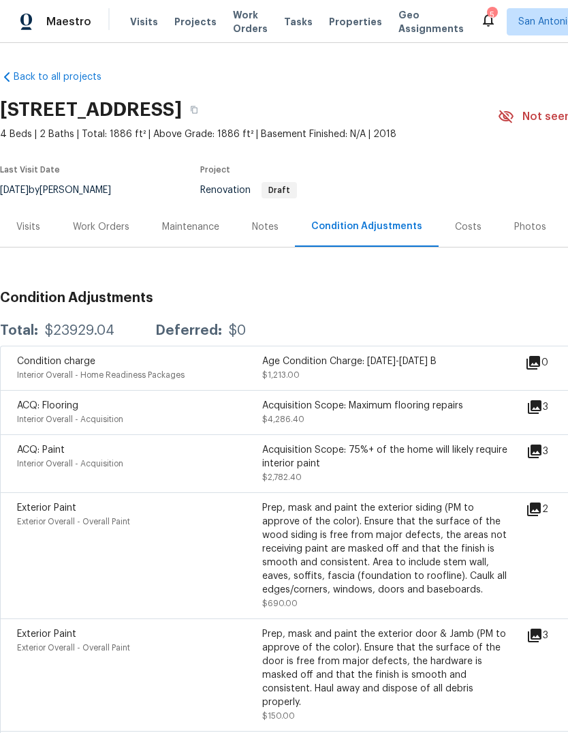
scroll to position [0, 0]
click at [56, 412] on div "Interior Overall - Acquisition" at bounding box center [139, 419] width 245 height 14
click at [381, 399] on div "Acquisition Scope: Maximum flooring repairs" at bounding box center [384, 406] width 245 height 14
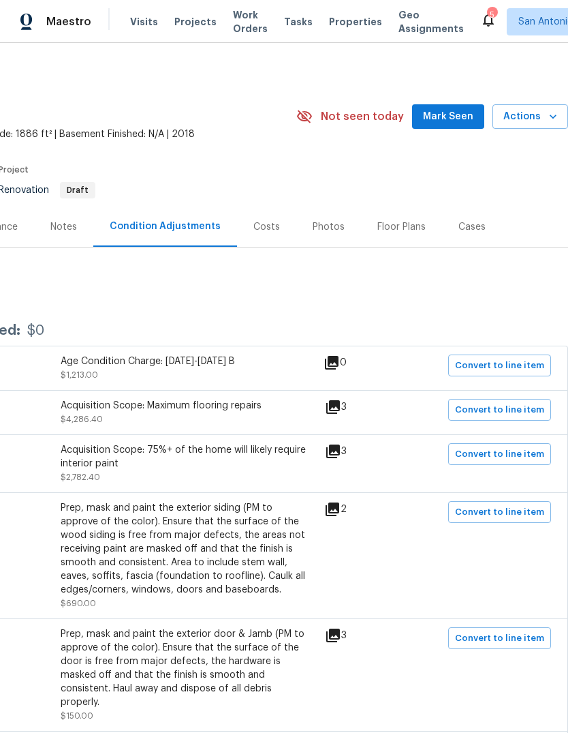
scroll to position [0, 202]
click at [506, 402] on span "Convert to line item" at bounding box center [499, 410] width 89 height 16
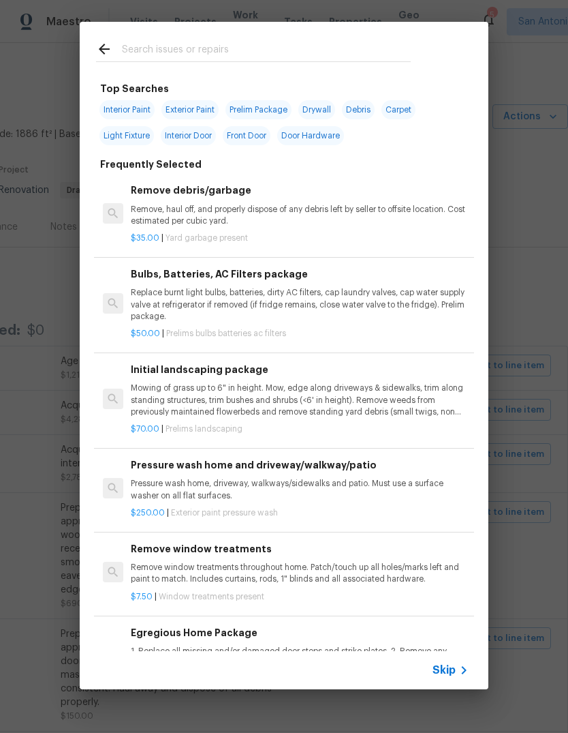
click at [223, 50] on input "text" at bounding box center [266, 51] width 289 height 20
click at [532, 123] on div "Top Searches Interior Paint Exterior Paint Prelim Package Drywall Debris Carpet…" at bounding box center [284, 355] width 568 height 711
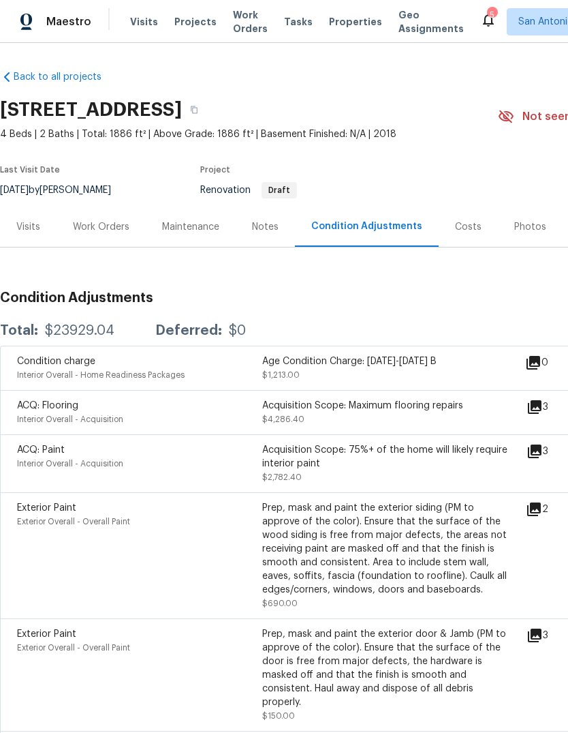
scroll to position [0, 0]
click at [17, 368] on div "Interior Overall - Home Readiness Packages" at bounding box center [139, 375] width 245 height 14
click at [108, 220] on div "Work Orders" at bounding box center [101, 227] width 57 height 14
